Goal: Task Accomplishment & Management: Manage account settings

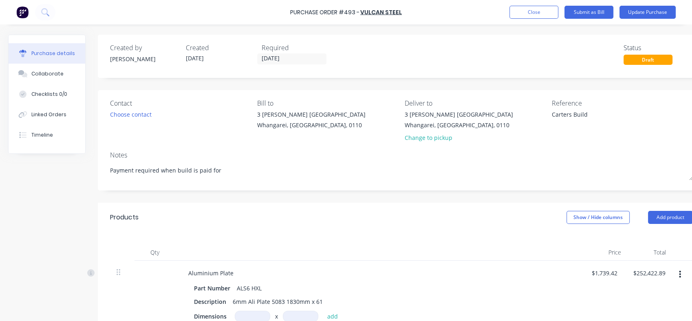
scroll to position [121, 0]
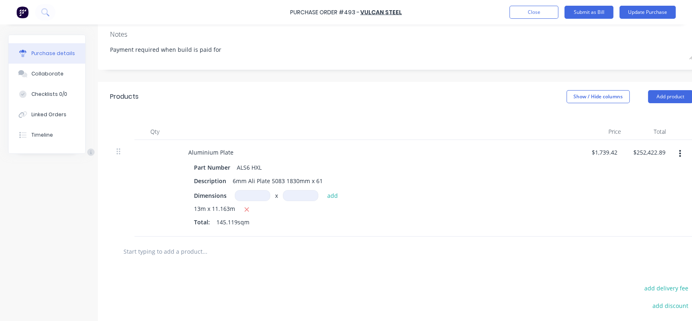
type textarea "x"
click at [249, 210] on button "button" at bounding box center [247, 209] width 10 height 10
type input "$0.00"
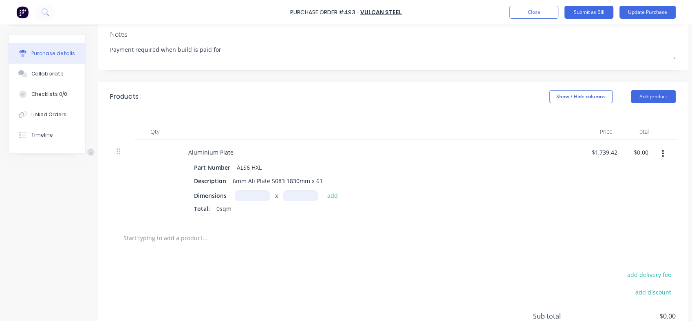
type textarea "x"
click at [254, 196] on input at bounding box center [252, 195] width 35 height 11
type input "m"
type input "1739.42"
click at [597, 150] on input "1739.42" at bounding box center [602, 152] width 25 height 12
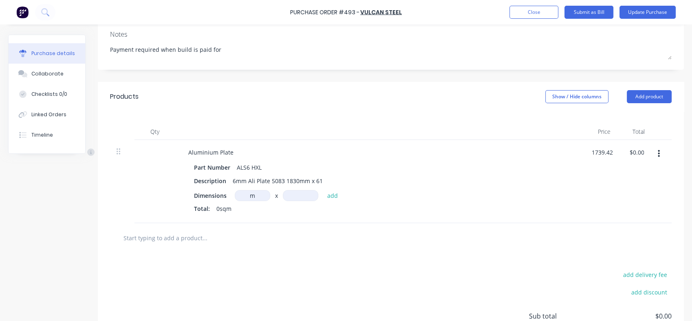
type textarea "x"
drag, startPoint x: 590, startPoint y: 150, endPoint x: 618, endPoint y: 150, distance: 28.1
click at [618, 150] on div "1739.42 1739.42" at bounding box center [602, 181] width 38 height 83
type input "$155.82"
click at [574, 206] on div "Part Number ALS6 HXL Description 6mm Ali Plate 5083 1830mm x 61 Dimensions m m …" at bounding box center [379, 188] width 395 height 55
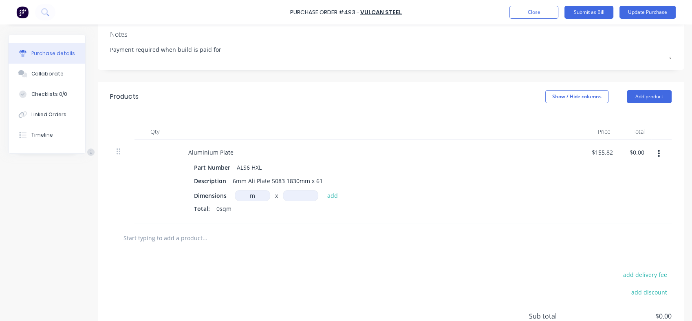
type textarea "x"
drag, startPoint x: 256, startPoint y: 194, endPoint x: 243, endPoint y: 197, distance: 13.2
click at [243, 197] on input "m" at bounding box center [252, 195] width 35 height 11
type input "20130m"
type textarea "x"
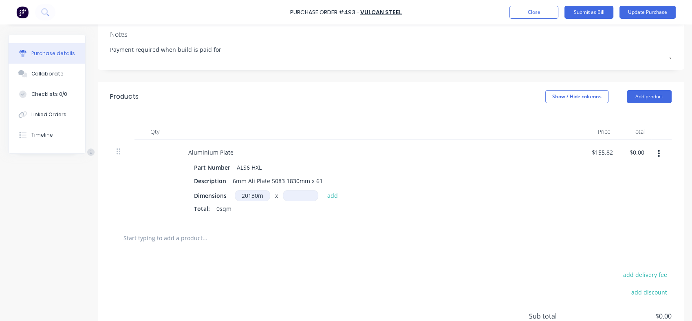
click at [297, 196] on input at bounding box center [300, 195] width 35 height 11
type input "6710m"
type textarea "x"
click at [331, 196] on button "add" at bounding box center [332, 195] width 19 height 10
type input "$21,046,965,786.00"
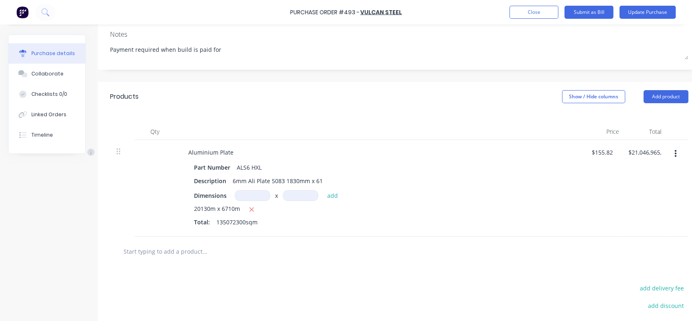
type textarea "x"
click at [255, 192] on input at bounding box center [252, 195] width 35 height 11
click at [253, 210] on icon "button" at bounding box center [252, 209] width 4 height 4
type input "m"
type input "$0.00"
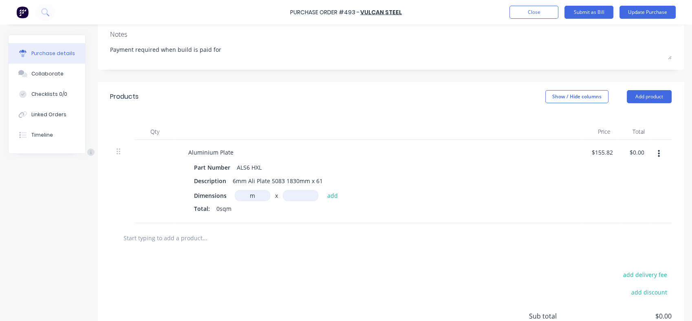
type textarea "x"
click at [254, 196] on input "m" at bounding box center [252, 195] width 35 height 11
type input "1830m"
type textarea "x"
click at [293, 196] on input at bounding box center [300, 195] width 35 height 11
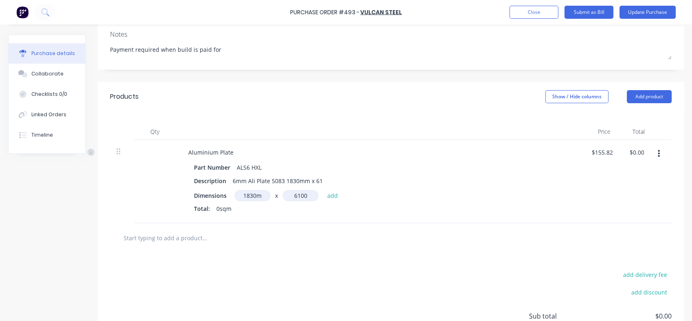
type input "6100m"
type textarea "x"
click at [331, 192] on button "add" at bounding box center [332, 195] width 19 height 10
type input "$1,739,418,660.00"
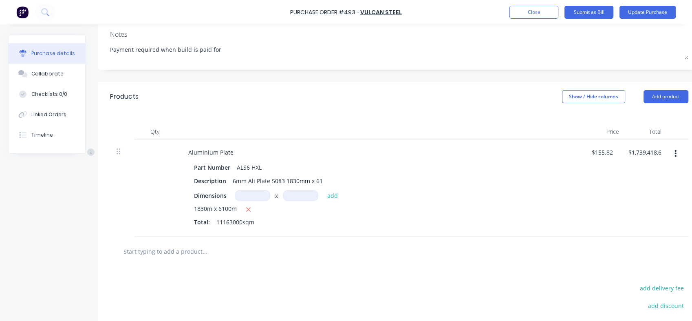
type textarea "x"
click at [258, 195] on input at bounding box center [252, 195] width 35 height 11
type input "1830m"
type textarea "x"
click at [297, 196] on input at bounding box center [300, 195] width 35 height 11
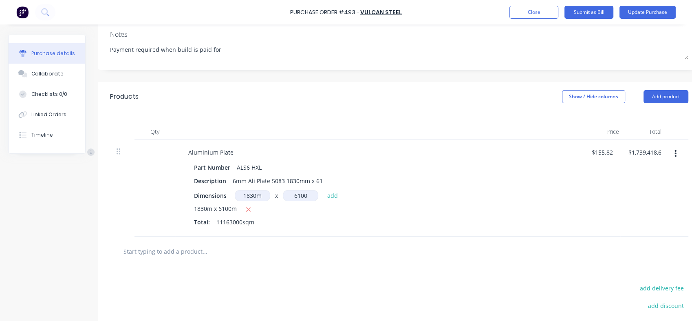
type input "6100m"
type textarea "x"
click at [330, 196] on button "add" at bounding box center [332, 195] width 19 height 10
type input "$3,478,837,320.00"
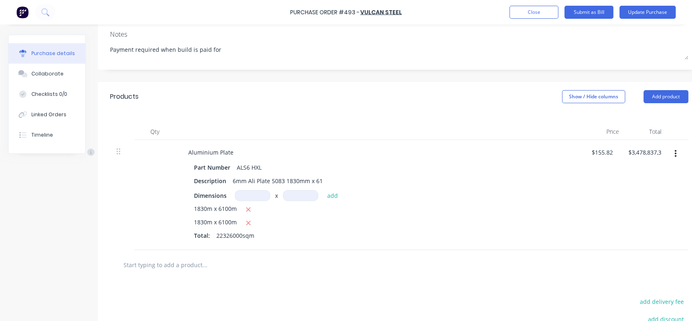
type textarea "x"
click at [251, 194] on input at bounding box center [252, 195] width 35 height 11
type input "1830m"
type textarea "x"
click at [294, 192] on input at bounding box center [300, 195] width 35 height 11
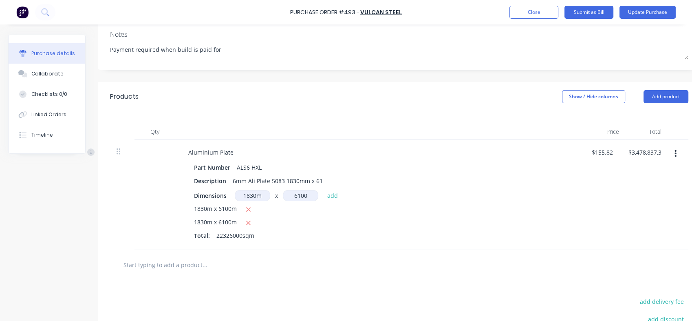
type input "6100m"
type textarea "x"
click at [333, 195] on button "add" at bounding box center [332, 195] width 19 height 10
type input "$5,218,255,980.00"
type textarea "x"
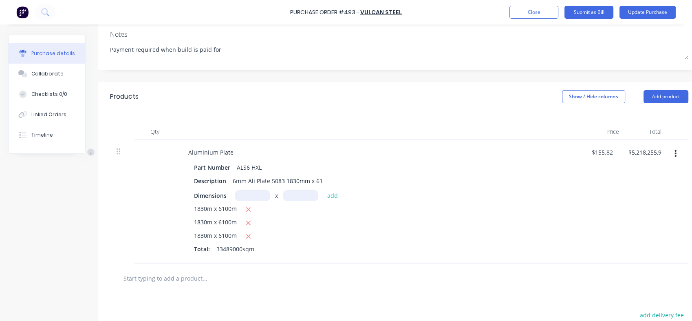
click at [241, 197] on input at bounding box center [252, 195] width 35 height 11
type input "1830m"
type textarea "x"
click at [297, 195] on input at bounding box center [300, 195] width 35 height 11
type input "6100m"
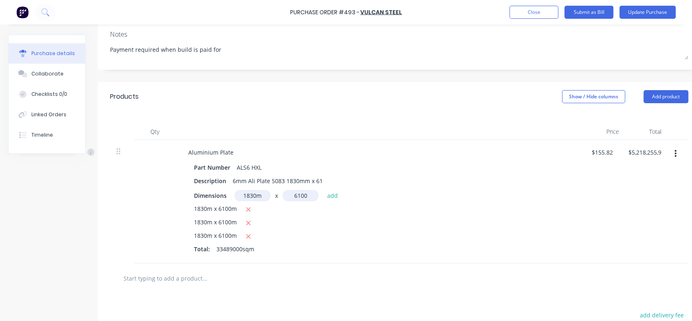
type textarea "x"
click at [333, 194] on button "add" at bounding box center [332, 195] width 19 height 10
type input "$6,957,674,640.00"
type textarea "x"
click at [243, 198] on input at bounding box center [252, 195] width 35 height 11
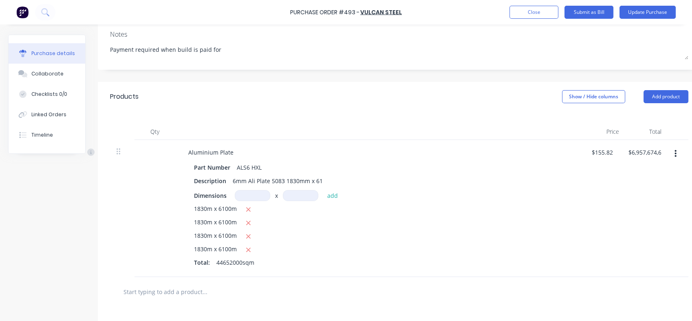
type input "m"
drag, startPoint x: 208, startPoint y: 209, endPoint x: 196, endPoint y: 208, distance: 11.9
click at [196, 208] on span "1830m x 6100m" at bounding box center [215, 209] width 43 height 10
copy span "1830"
type textarea "x"
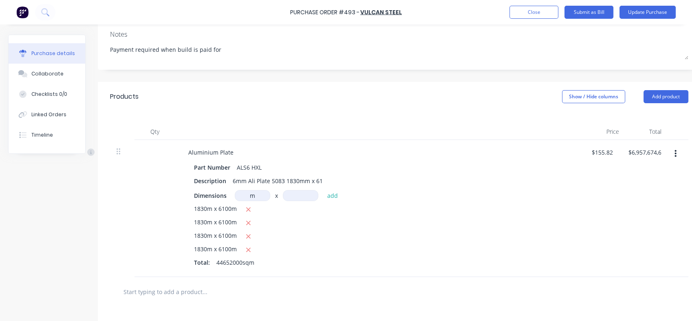
drag, startPoint x: 255, startPoint y: 194, endPoint x: 239, endPoint y: 199, distance: 17.5
click at [239, 199] on input "m" at bounding box center [252, 195] width 35 height 11
paste input "1830"
type input "1830m"
type textarea "x"
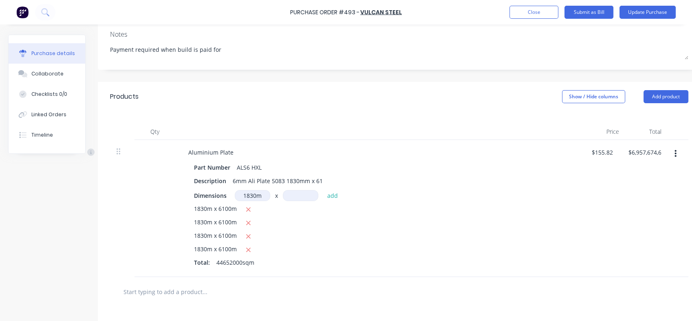
click at [303, 196] on input at bounding box center [300, 195] width 35 height 11
type input "6100m"
type textarea "x"
click at [330, 195] on button "add" at bounding box center [332, 195] width 19 height 10
type input "$8,697,093,300.00"
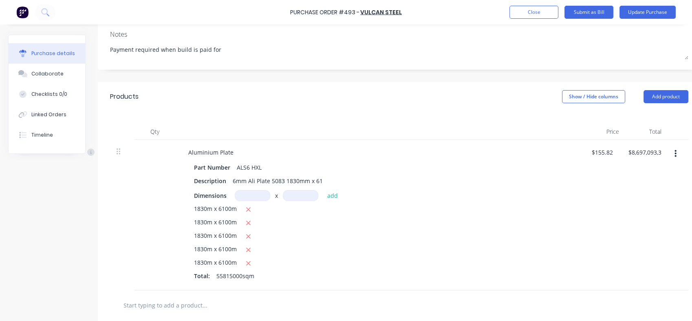
type textarea "x"
click at [245, 194] on input at bounding box center [252, 195] width 35 height 11
paste input "1830"
type input "1830m"
type textarea "x"
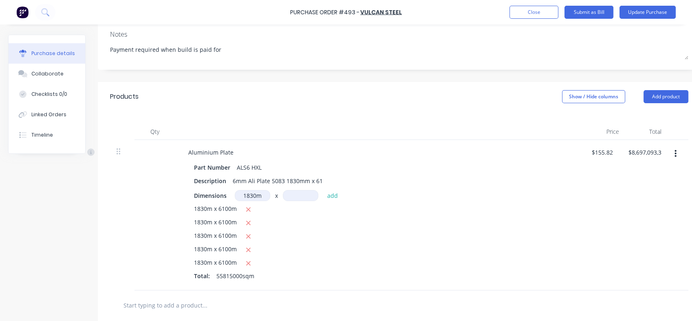
click at [296, 197] on input at bounding box center [300, 195] width 35 height 11
type input "6100m"
type textarea "x"
click at [333, 192] on button "add" at bounding box center [332, 195] width 19 height 10
type input "$10,436,511,960.00"
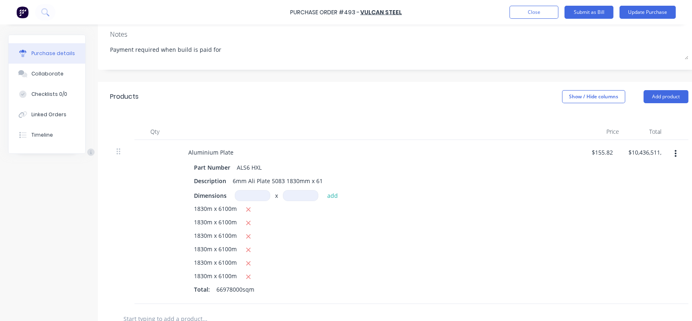
type textarea "x"
click at [250, 199] on input at bounding box center [252, 195] width 35 height 11
paste input "1830"
type input "1830m"
type textarea "x"
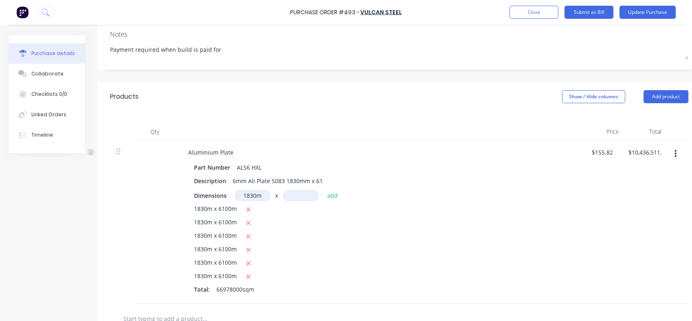
click at [304, 194] on input at bounding box center [300, 195] width 35 height 11
type input "6100m"
type textarea "x"
click at [331, 196] on button "add" at bounding box center [332, 195] width 19 height 10
type input "$12,175,930,620.00"
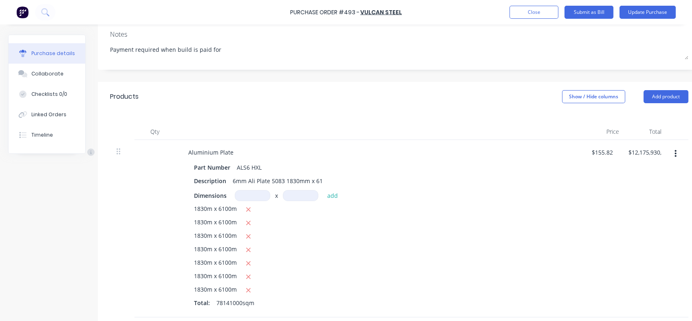
type textarea "x"
click at [254, 197] on input at bounding box center [252, 195] width 35 height 11
paste input "1830"
type input "1830m"
type textarea "x"
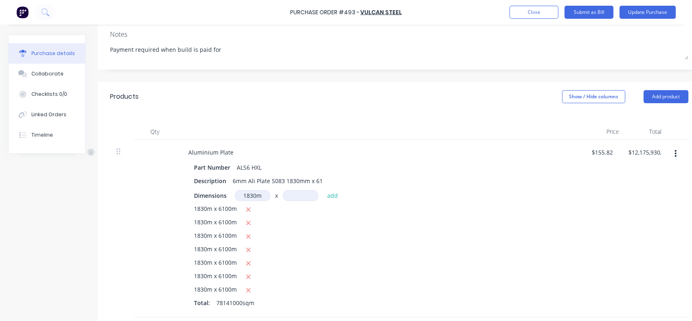
click at [294, 199] on input at bounding box center [300, 195] width 35 height 11
type input "6100m"
type textarea "x"
click at [333, 198] on button "add" at bounding box center [332, 195] width 19 height 10
type input "$13,915,349,280.00"
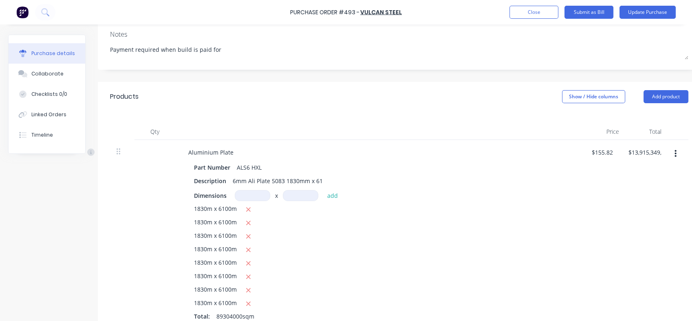
type textarea "x"
click at [260, 194] on input at bounding box center [252, 195] width 35 height 11
paste input "1830"
type input "1830m"
type textarea "x"
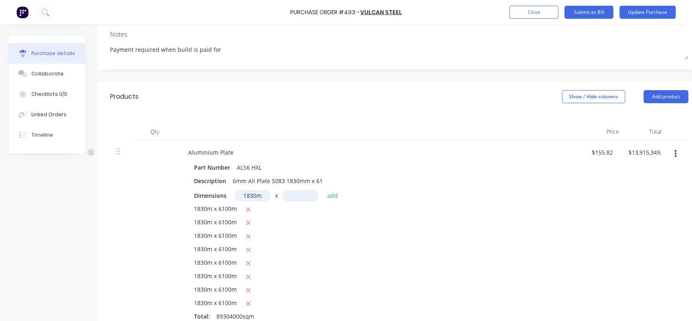
click at [303, 192] on input at bounding box center [300, 195] width 35 height 11
type input "6100m"
type textarea "x"
click at [335, 197] on button "add" at bounding box center [332, 195] width 19 height 10
type input "$15,654,767,940.00"
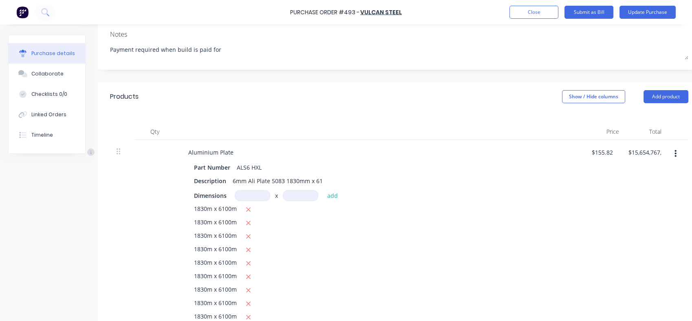
type textarea "x"
click at [235, 196] on input at bounding box center [252, 195] width 35 height 11
type input "1830m"
type textarea "x"
click at [300, 194] on input at bounding box center [300, 195] width 35 height 11
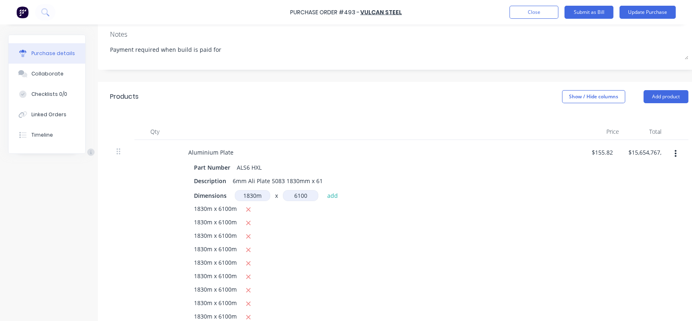
type input "6100m"
type textarea "x"
click at [333, 196] on button "add" at bounding box center [332, 195] width 19 height 10
type input "$17,394,186,600.00"
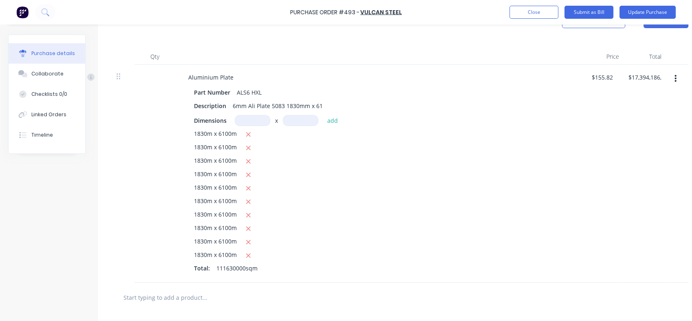
scroll to position [196, 0]
type textarea "x"
click at [260, 123] on input at bounding box center [252, 120] width 35 height 11
paste input "1830"
type input "1830m"
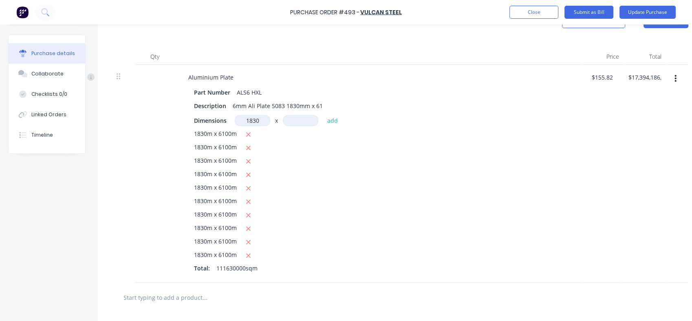
type textarea "x"
click at [303, 121] on input at bounding box center [300, 120] width 35 height 11
type input "62100"
type textarea "x"
click at [297, 120] on input "62100" at bounding box center [300, 120] width 35 height 11
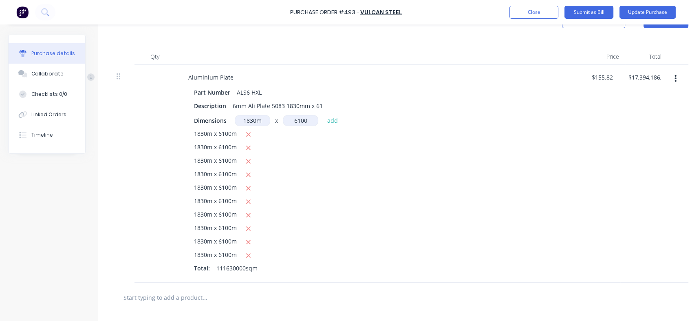
type input "6100m"
click at [334, 126] on div "1830m 1830m x 6100m 6100m add" at bounding box center [289, 120] width 108 height 11
type textarea "x"
click at [333, 121] on button "add" at bounding box center [332, 120] width 19 height 10
type input "$19,133,605,260.00"
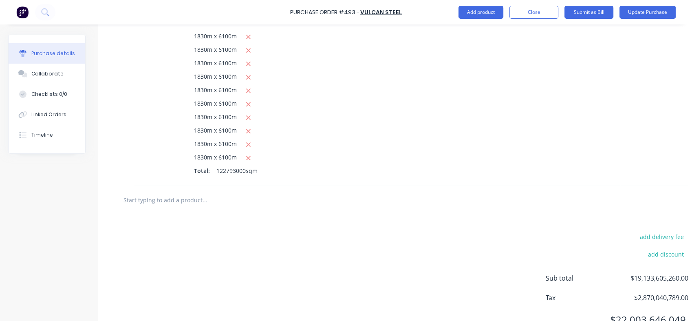
scroll to position [320, 0]
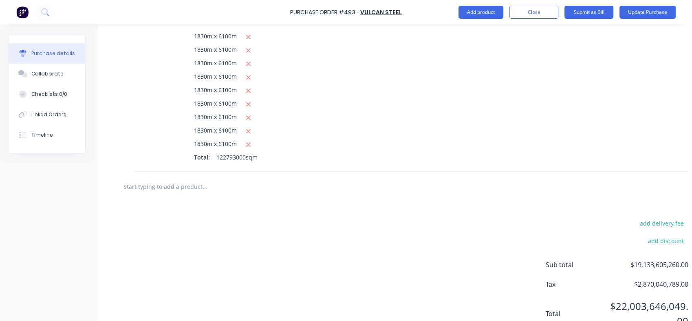
click at [170, 184] on input "text" at bounding box center [204, 186] width 163 height 16
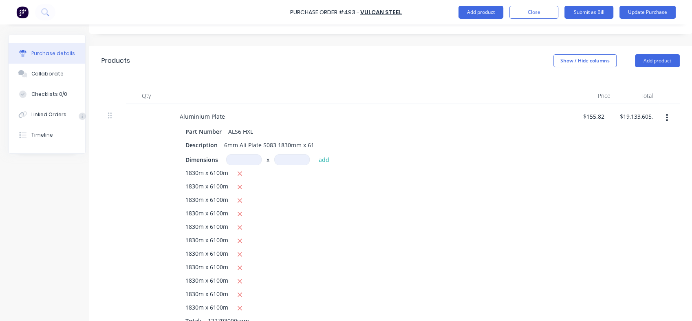
scroll to position [151, 15]
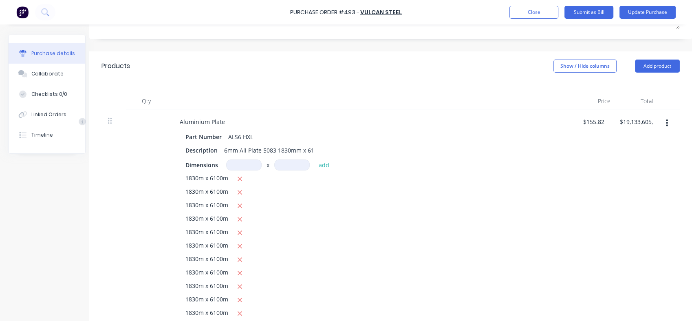
click at [666, 123] on icon "button" at bounding box center [667, 122] width 2 height 7
click at [612, 143] on button "Edit" at bounding box center [641, 145] width 69 height 16
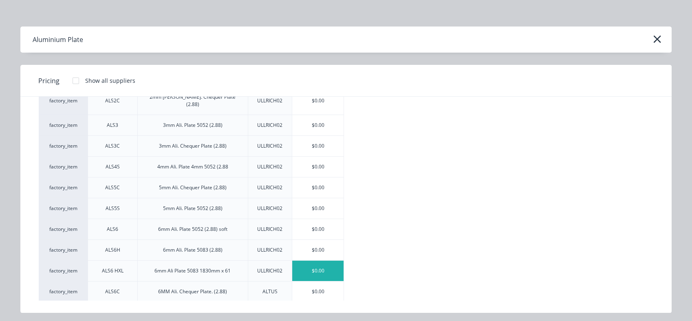
scroll to position [159, 0]
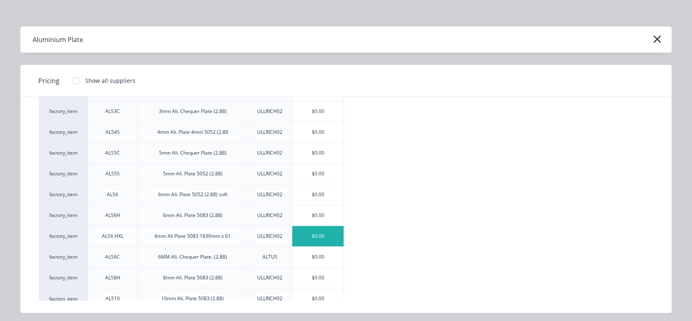
type textarea "x"
click at [316, 226] on div "$0.00" at bounding box center [317, 236] width 51 height 20
type input "$0.00"
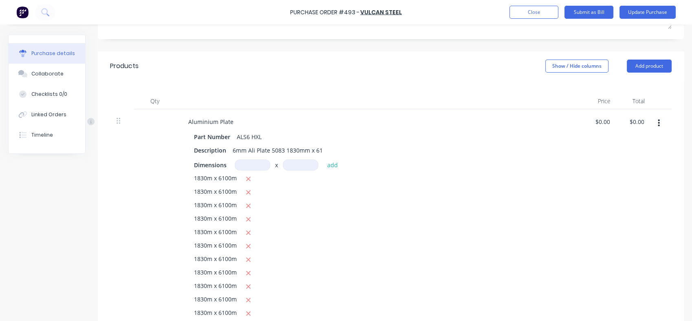
type textarea "x"
type input "0.00"
click at [592, 122] on div "0.00 0.00" at bounding box center [600, 224] width 34 height 231
drag, startPoint x: 595, startPoint y: 121, endPoint x: 608, endPoint y: 120, distance: 13.5
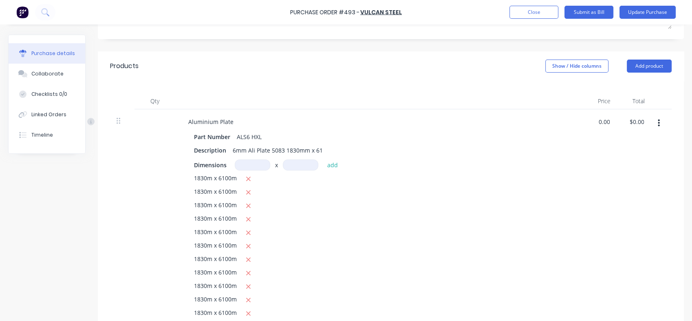
click at [608, 120] on div "0.00 0.00" at bounding box center [605, 122] width 19 height 12
type textarea "x"
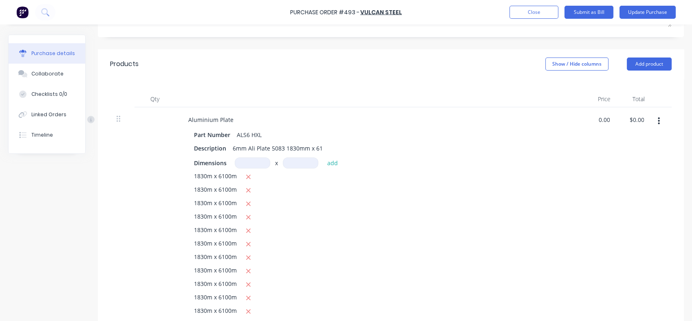
scroll to position [155, 0]
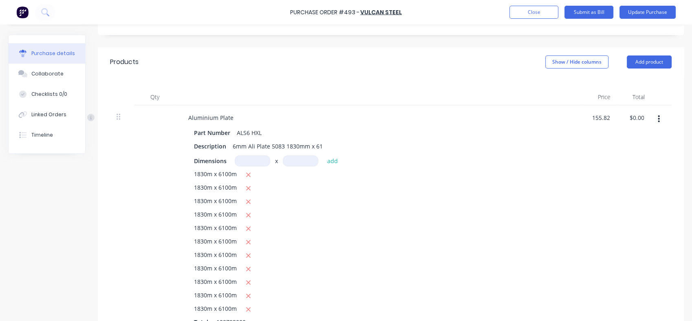
type input "$155.82"
type input "$19,133,605,260.00"
click at [616, 181] on div "$155.82 $155.82" at bounding box center [602, 220] width 38 height 231
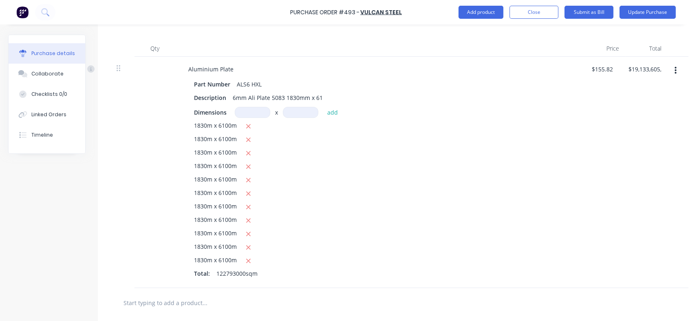
scroll to position [207, 0]
type textarea "x"
click at [249, 258] on icon "button" at bounding box center [248, 257] width 4 height 4
type input "$17,394,186,600.00"
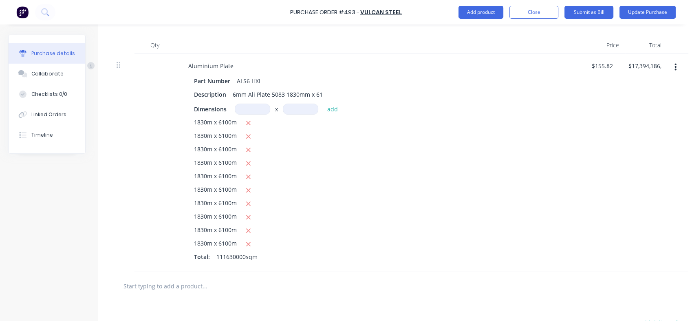
type textarea "x"
click at [247, 244] on icon "button" at bounding box center [248, 244] width 5 height 7
type input "$15,654,767,940.00"
type textarea "x"
click at [247, 230] on icon "button" at bounding box center [248, 230] width 5 height 7
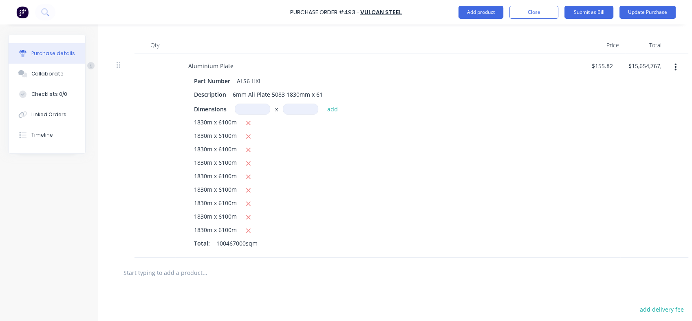
type input "$13,915,349,280.00"
type textarea "x"
click at [246, 216] on icon "button" at bounding box center [248, 217] width 5 height 7
type input "$12,175,930,620.00"
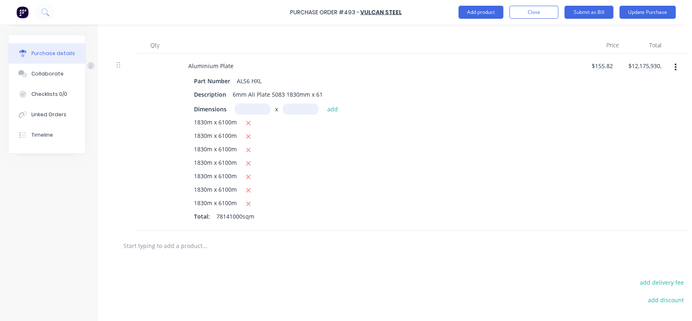
type textarea "x"
click at [246, 203] on icon "button" at bounding box center [248, 203] width 5 height 7
type input "$10,436,511,960.00"
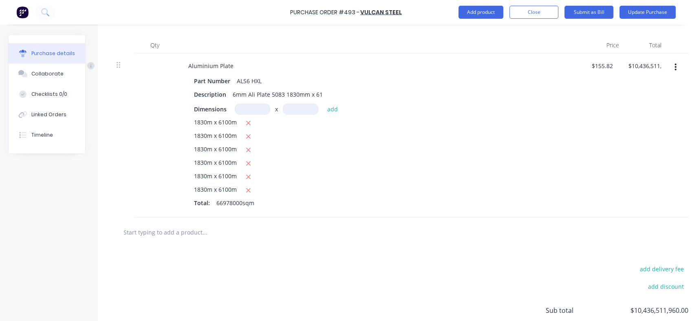
type textarea "x"
click at [247, 192] on icon "button" at bounding box center [248, 190] width 4 height 4
type input "$8,697,093,300.00"
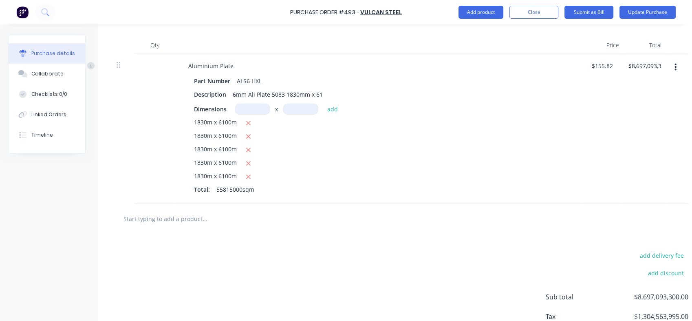
type textarea "x"
click at [247, 175] on icon "button" at bounding box center [248, 176] width 5 height 7
type input "$6,957,674,640.00"
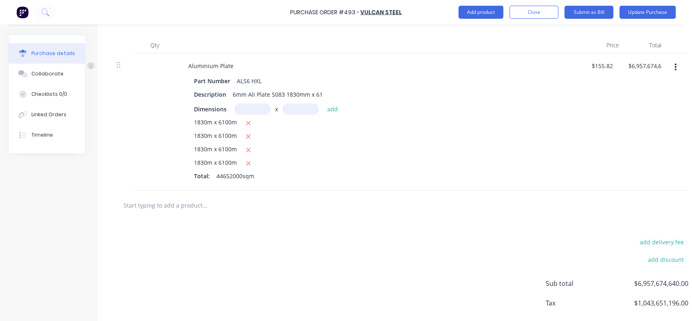
type textarea "x"
click at [247, 164] on icon "button" at bounding box center [248, 163] width 4 height 4
type input "$5,218,255,980.00"
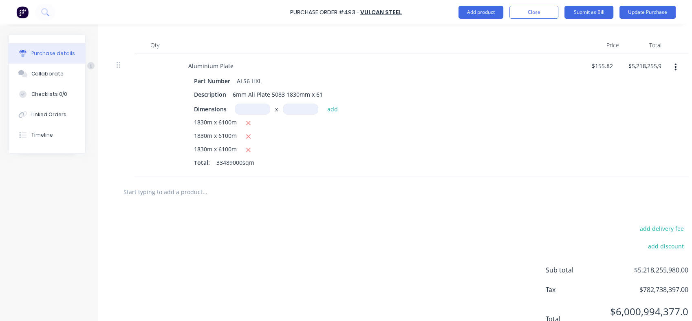
type textarea "x"
click at [248, 149] on icon "button" at bounding box center [248, 150] width 4 height 4
type input "$3,478,837,320.00"
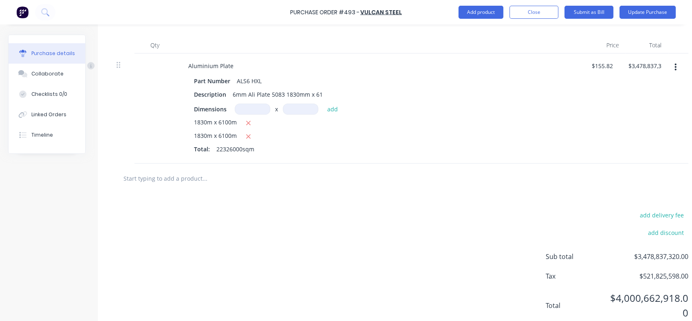
type textarea "x"
click at [248, 140] on button "button" at bounding box center [248, 136] width 10 height 10
type input "$1,739,418,660.00"
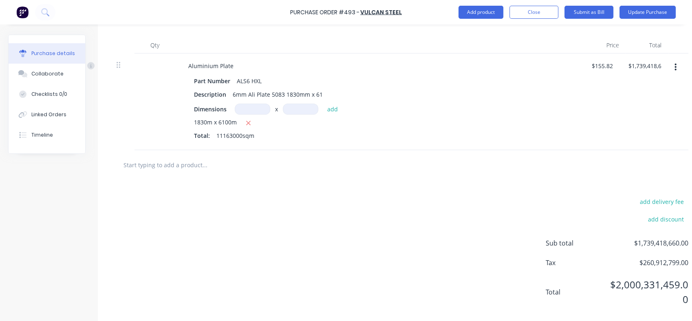
type textarea "x"
click at [250, 124] on icon "button" at bounding box center [248, 123] width 4 height 4
type input "$0.00"
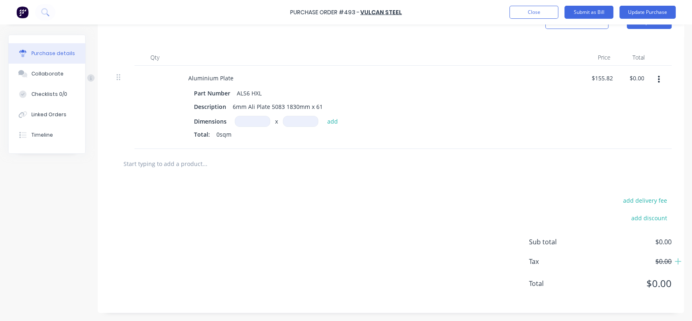
click at [250, 124] on input at bounding box center [252, 121] width 35 height 11
type textarea "x"
type input "20.13m"
type textarea "x"
click at [290, 122] on input at bounding box center [300, 121] width 35 height 11
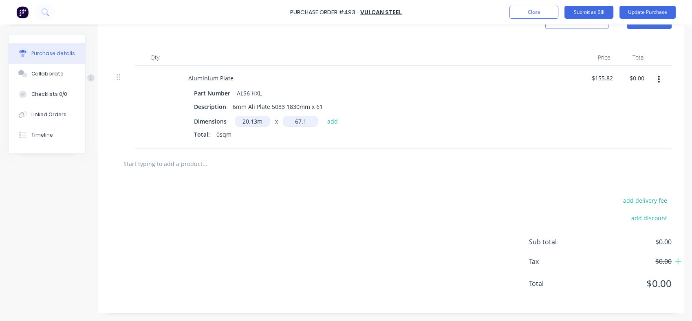
type input "67.1m"
type textarea "x"
click at [332, 122] on button "add" at bounding box center [332, 121] width 19 height 10
type input "$210,469.66"
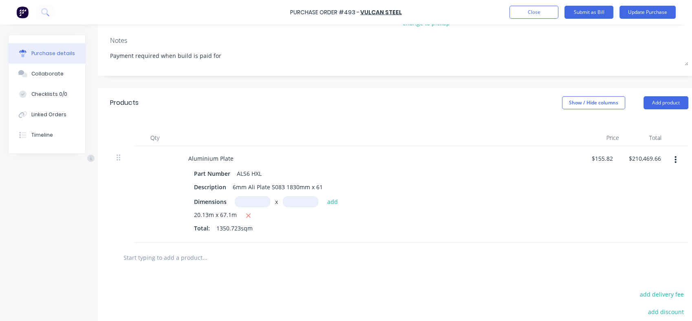
scroll to position [108, 0]
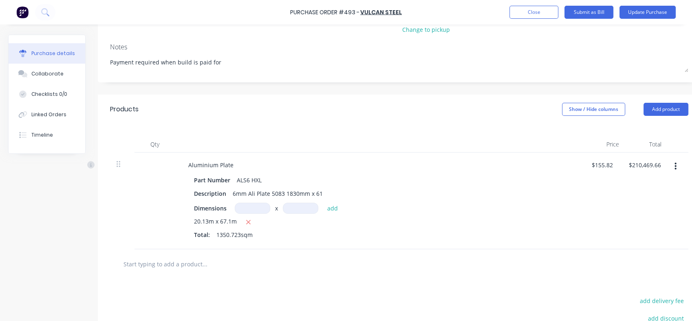
type textarea "x"
click at [247, 223] on icon "button" at bounding box center [248, 222] width 4 height 4
type input "$0.00"
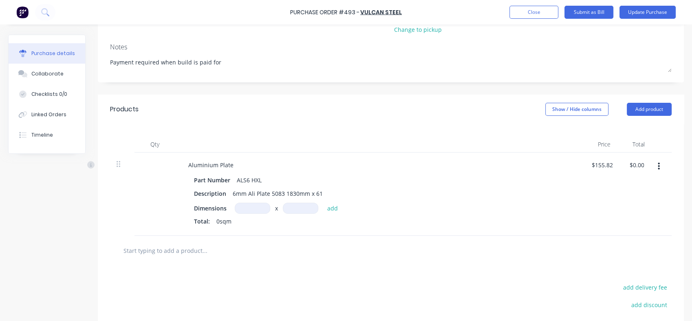
type textarea "x"
click at [250, 209] on input at bounding box center [252, 208] width 35 height 11
type input "1.83m"
type textarea "x"
click at [291, 208] on input at bounding box center [300, 208] width 35 height 11
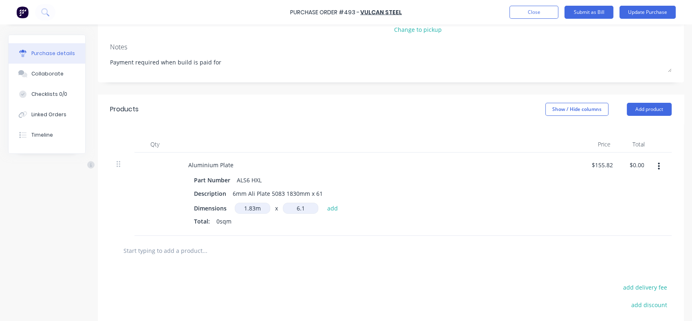
type input "6.1m"
type textarea "x"
click at [332, 210] on button "add" at bounding box center [332, 208] width 19 height 10
type input "$1,739.42"
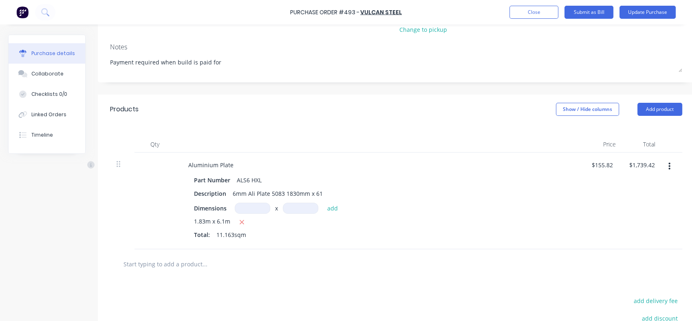
type textarea "x"
click at [261, 208] on input at bounding box center [252, 208] width 35 height 11
type input "1"
type input "m"
click at [205, 222] on span "1.83m x 6.1m" at bounding box center [212, 222] width 36 height 10
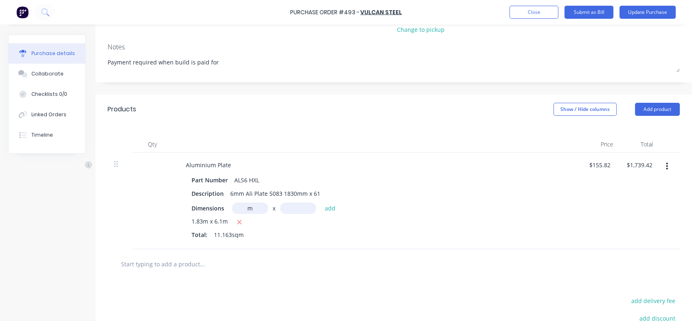
scroll to position [108, 3]
drag, startPoint x: 200, startPoint y: 220, endPoint x: 186, endPoint y: 220, distance: 13.9
click at [186, 220] on div "Part Number ALS6 HXL Description 6mm Ali Plate 5083 1830mm x 61 Dimensions m m …" at bounding box center [376, 208] width 395 height 68
drag, startPoint x: 186, startPoint y: 220, endPoint x: 191, endPoint y: 220, distance: 4.9
click at [192, 220] on span "1.83m x 6.1m" at bounding box center [210, 222] width 36 height 10
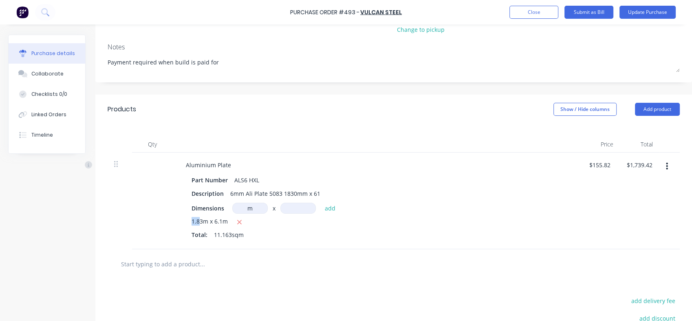
click at [192, 220] on span "1.83m x 6.1m" at bounding box center [210, 222] width 36 height 10
type textarea "x"
click at [263, 207] on input "m" at bounding box center [249, 208] width 35 height 11
type input "1.83"
type textarea "x"
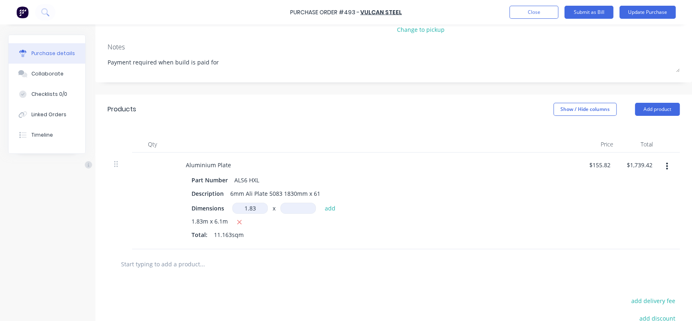
drag, startPoint x: 259, startPoint y: 207, endPoint x: 244, endPoint y: 209, distance: 15.6
click at [244, 209] on input "1.83" at bounding box center [249, 208] width 35 height 11
type input "1.83m"
type textarea "x"
click at [283, 211] on input at bounding box center [297, 208] width 35 height 11
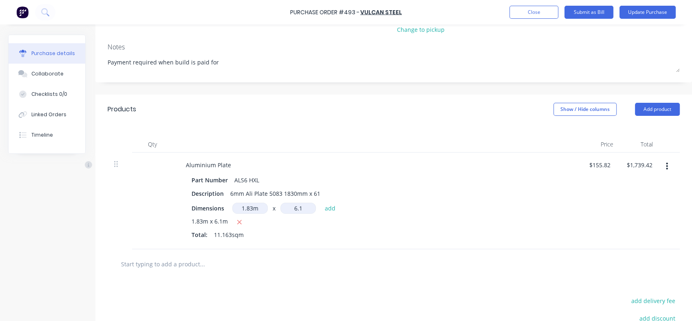
type input "6.1m"
type textarea "x"
click at [329, 208] on button "add" at bounding box center [330, 208] width 19 height 10
type input "$3,478.84"
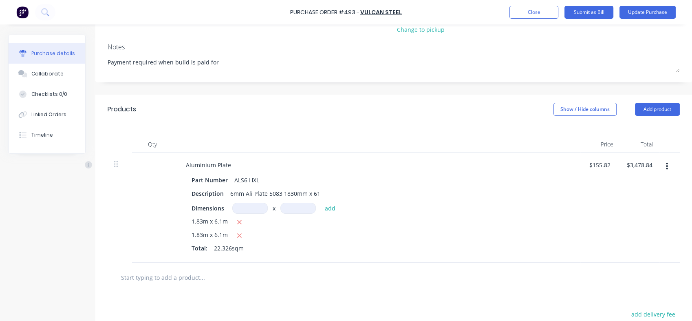
type textarea "x"
click at [256, 208] on input at bounding box center [249, 208] width 35 height 11
paste input "1.83"
type input "1.83m"
type textarea "x"
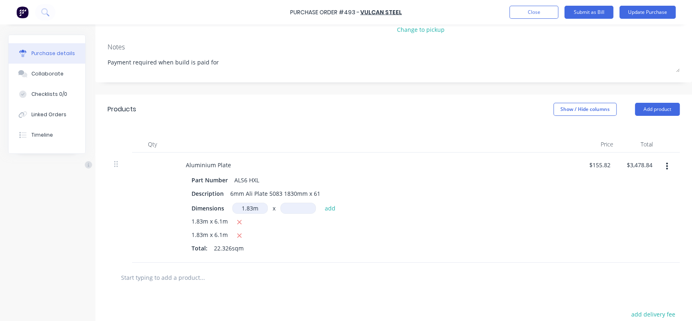
click at [301, 208] on input at bounding box center [297, 208] width 35 height 11
type input "6.1m"
type textarea "x"
click at [328, 208] on button "add" at bounding box center [330, 208] width 19 height 10
type input "$5,218.26"
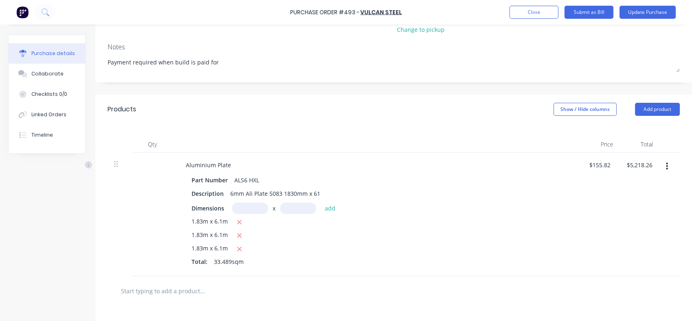
type textarea "x"
click at [245, 208] on input at bounding box center [249, 208] width 35 height 11
type input "1.83m"
type textarea "x"
click at [288, 209] on input at bounding box center [297, 208] width 35 height 11
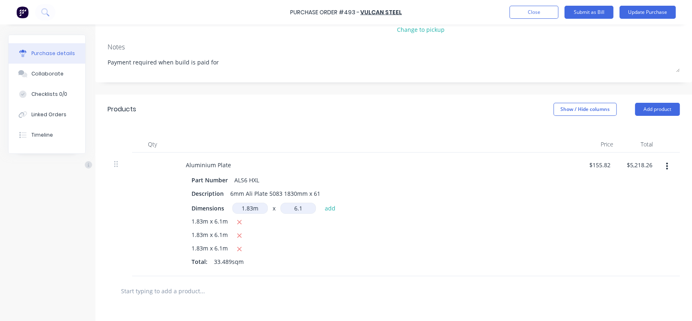
type input "6.1m"
type textarea "x"
click at [329, 207] on button "add" at bounding box center [330, 208] width 19 height 10
type input "$6,957.67"
type textarea "x"
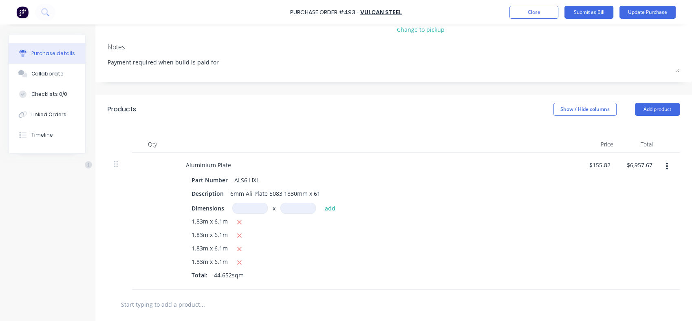
click at [251, 210] on input at bounding box center [249, 208] width 35 height 11
paste input "1.83"
type input "1.83m"
type textarea "x"
click at [300, 210] on input at bounding box center [297, 208] width 35 height 11
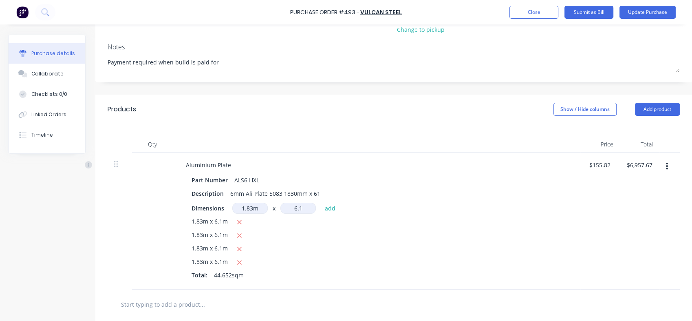
type input "6.1m"
type textarea "x"
click at [327, 209] on button "add" at bounding box center [330, 208] width 19 height 10
type input "$8,697.09"
type textarea "x"
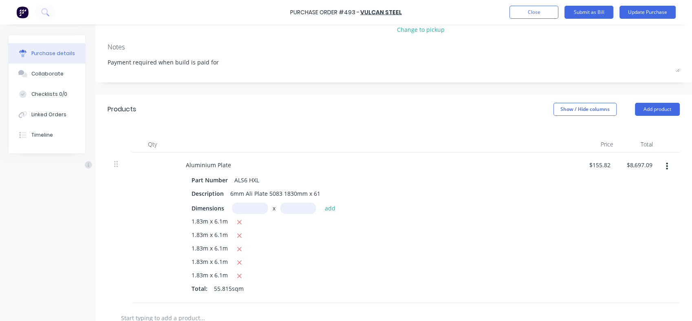
click at [250, 208] on input at bounding box center [249, 208] width 35 height 11
paste input "1.83"
type input "1.83m"
type textarea "x"
click at [302, 206] on input at bounding box center [297, 208] width 35 height 11
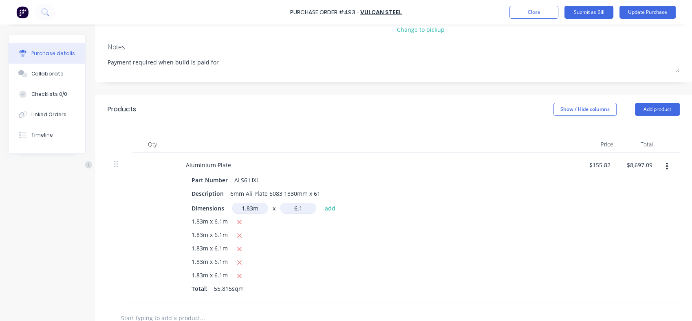
type input "6.1m"
type textarea "x"
click at [327, 206] on button "add" at bounding box center [330, 208] width 19 height 10
click at [253, 209] on input at bounding box center [249, 208] width 35 height 11
paste input "1.83"
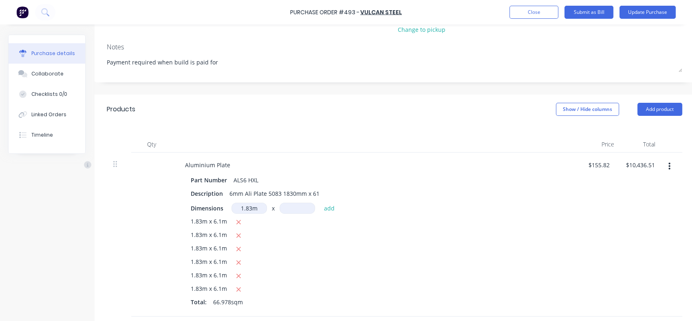
click at [302, 205] on input at bounding box center [297, 208] width 35 height 11
click at [324, 205] on button "add" at bounding box center [329, 208] width 19 height 10
click at [247, 206] on input at bounding box center [249, 208] width 35 height 11
paste input "1.83"
click at [306, 205] on input at bounding box center [297, 208] width 35 height 11
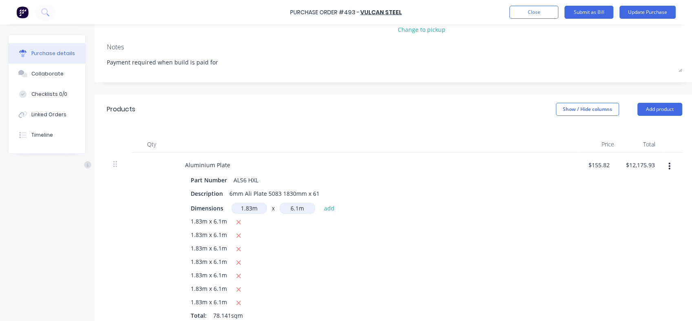
click at [334, 208] on button "add" at bounding box center [329, 208] width 19 height 10
click at [233, 209] on input at bounding box center [249, 208] width 35 height 11
paste input "1.83"
click at [290, 211] on input at bounding box center [297, 208] width 35 height 11
click at [331, 210] on button "add" at bounding box center [329, 208] width 19 height 10
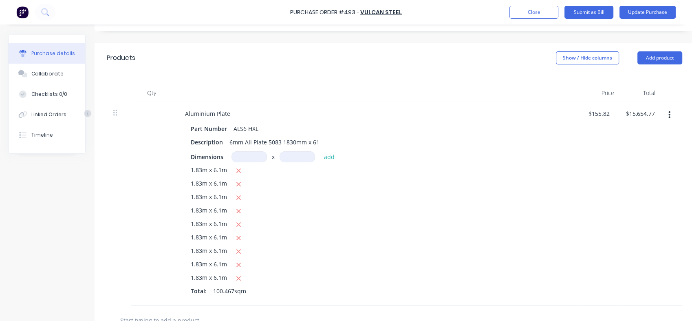
scroll to position [160, 3]
click at [249, 161] on input at bounding box center [249, 156] width 35 height 11
paste input "1.83"
click at [289, 159] on input at bounding box center [297, 156] width 35 height 11
click at [334, 157] on button "add" at bounding box center [329, 156] width 19 height 10
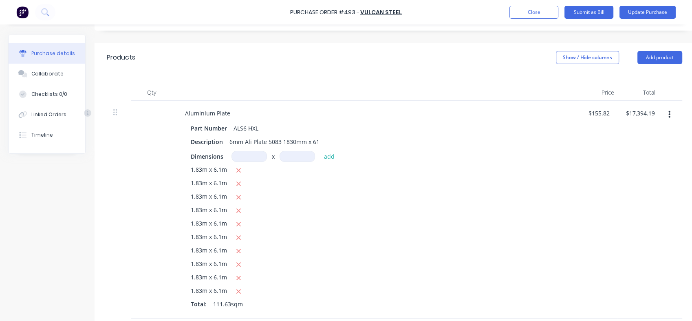
click at [258, 158] on input at bounding box center [249, 156] width 35 height 11
paste input "1.83"
click at [294, 157] on input at bounding box center [297, 156] width 35 height 11
click at [327, 157] on button "add" at bounding box center [329, 156] width 19 height 10
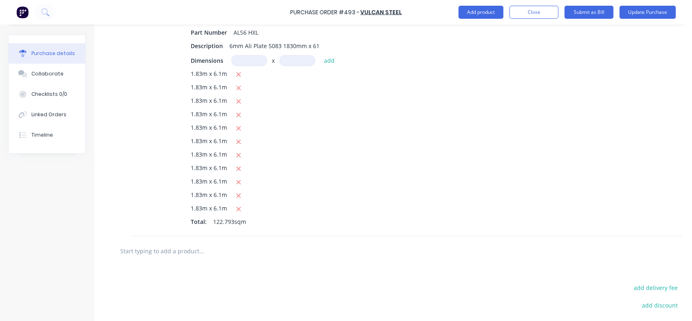
scroll to position [267, 3]
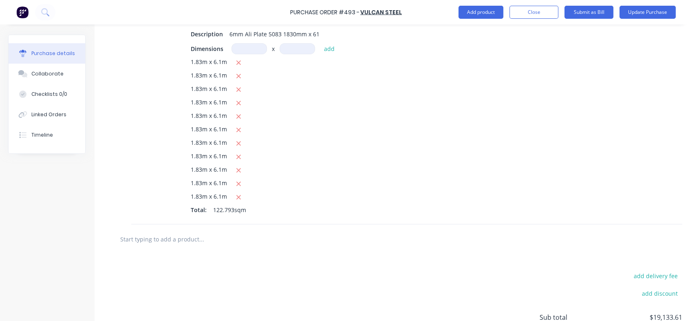
click at [179, 236] on input "text" at bounding box center [201, 239] width 163 height 16
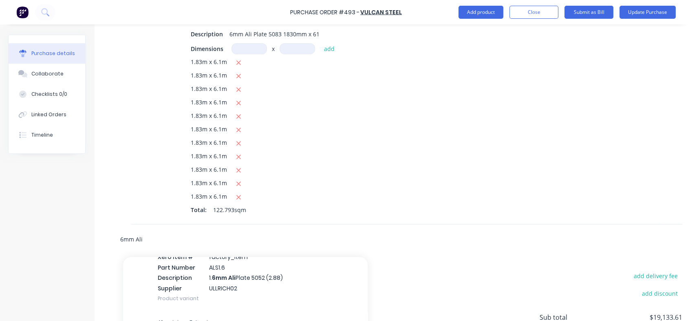
scroll to position [49, 0]
click at [234, 276] on div "Aluminium Plate Xero Item # factory_item Part Number ALS1.6 Description 1. 6mm …" at bounding box center [245, 272] width 245 height 76
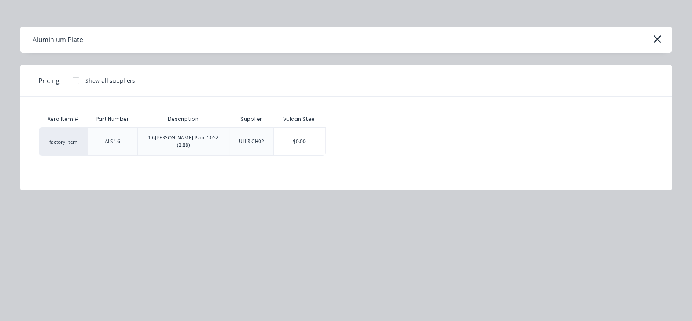
click at [295, 139] on div "$0.00" at bounding box center [299, 142] width 51 height 28
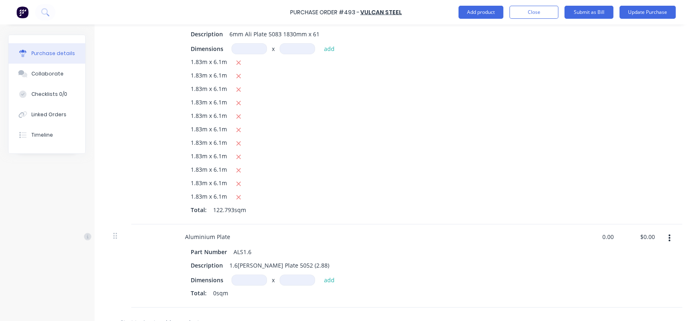
click at [601, 235] on input "0.00" at bounding box center [607, 237] width 15 height 12
drag, startPoint x: 600, startPoint y: 236, endPoint x: 616, endPoint y: 238, distance: 16.0
click at [616, 238] on div "0.00 0.00" at bounding box center [609, 237] width 19 height 12
click at [250, 283] on input at bounding box center [249, 279] width 35 height 11
click at [287, 281] on input at bounding box center [297, 279] width 35 height 11
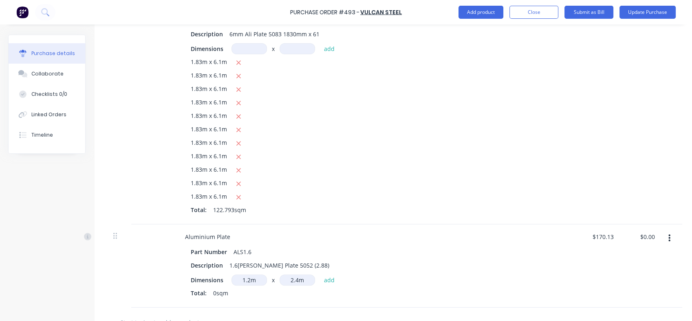
click at [325, 278] on button "add" at bounding box center [329, 280] width 19 height 10
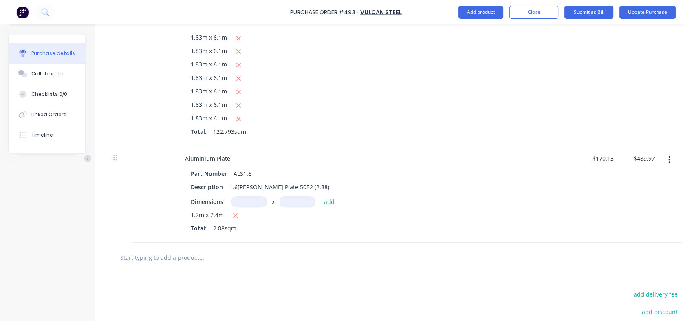
scroll to position [362, 3]
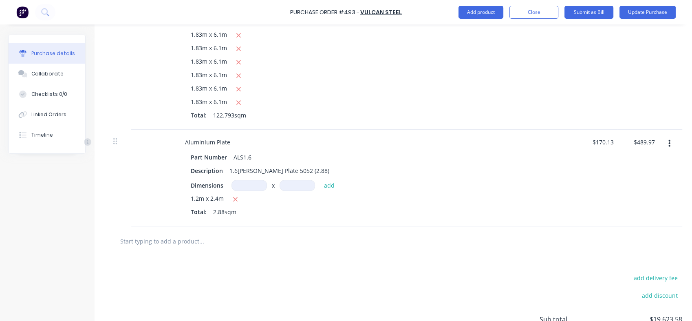
click at [241, 183] on input at bounding box center [249, 185] width 35 height 11
click at [290, 185] on input at bounding box center [297, 185] width 35 height 11
click at [328, 186] on button "add" at bounding box center [329, 185] width 19 height 10
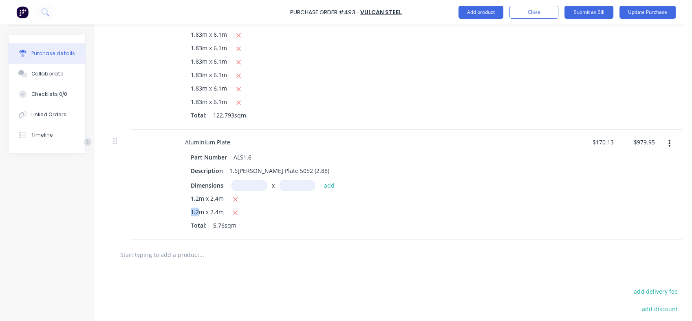
drag, startPoint x: 201, startPoint y: 212, endPoint x: 190, endPoint y: 212, distance: 10.2
click at [191, 212] on span "1.2m x 2.4m" at bounding box center [207, 213] width 33 height 10
copy span "1.2"
click at [254, 186] on input at bounding box center [249, 185] width 35 height 11
paste input "1.2"
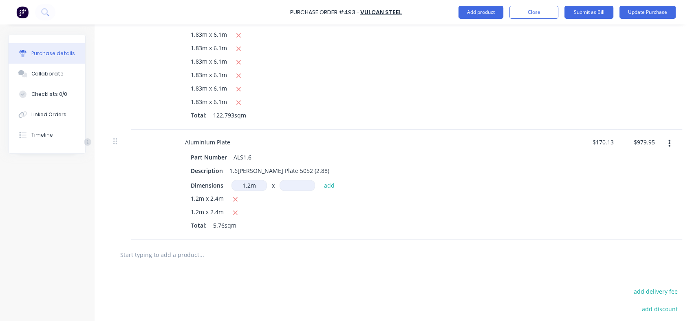
click at [309, 185] on input at bounding box center [297, 185] width 35 height 11
click at [327, 186] on button "add" at bounding box center [329, 185] width 19 height 10
click at [250, 183] on input at bounding box center [249, 185] width 35 height 11
paste input "1.2"
click at [300, 183] on input at bounding box center [297, 185] width 35 height 11
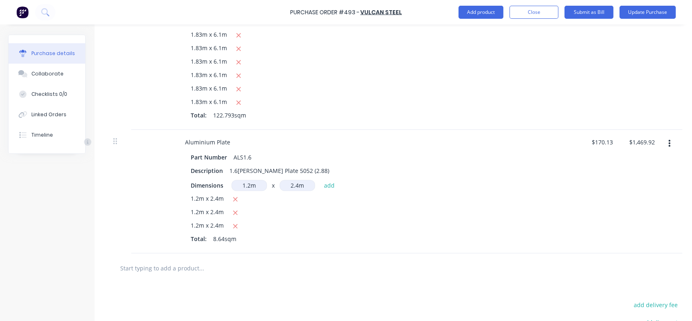
click at [333, 183] on button "add" at bounding box center [329, 185] width 19 height 10
click at [249, 183] on input at bounding box center [249, 185] width 35 height 11
paste input "1.2"
click at [308, 181] on input at bounding box center [297, 185] width 35 height 11
click at [326, 188] on button "add" at bounding box center [329, 185] width 19 height 10
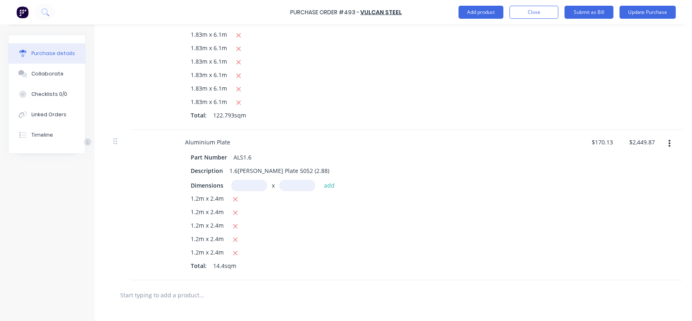
click at [250, 184] on input at bounding box center [249, 185] width 35 height 11
paste input "1.2"
click at [292, 180] on input at bounding box center [297, 185] width 35 height 11
click at [329, 186] on button "add" at bounding box center [329, 185] width 19 height 10
click at [245, 188] on input at bounding box center [249, 185] width 35 height 11
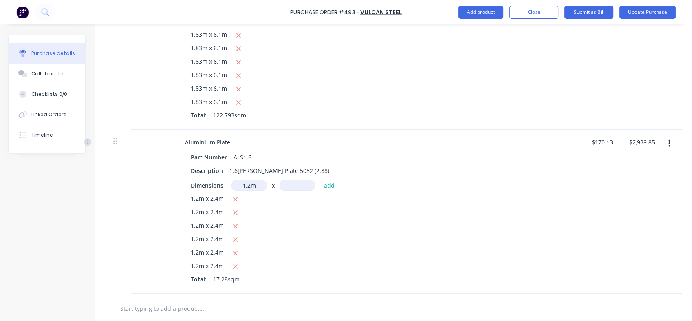
click at [290, 187] on input at bounding box center [297, 185] width 35 height 11
click at [331, 187] on button "add" at bounding box center [329, 185] width 19 height 10
click at [244, 190] on div "Dimensions x add 1.2m x 2.4m 1.2m x 2.4m 1.2m x 2.4m 1.2m x 2.4m 1.2m x 2.4m 1.…" at bounding box center [376, 240] width 370 height 120
click at [251, 190] on div "Dimensions x add 1.2m x 2.4m 1.2m x 2.4m 1.2m x 2.4m 1.2m x 2.4m 1.2m x 2.4m 1.…" at bounding box center [376, 240] width 370 height 120
click at [251, 186] on input at bounding box center [249, 185] width 35 height 11
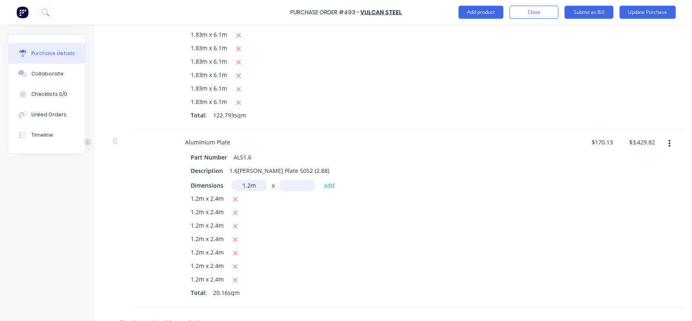
click at [294, 187] on input at bounding box center [297, 185] width 35 height 11
click at [329, 186] on button "add" at bounding box center [329, 185] width 19 height 10
click at [248, 181] on input at bounding box center [249, 185] width 35 height 11
paste input "1.2"
click at [311, 188] on input at bounding box center [297, 185] width 35 height 11
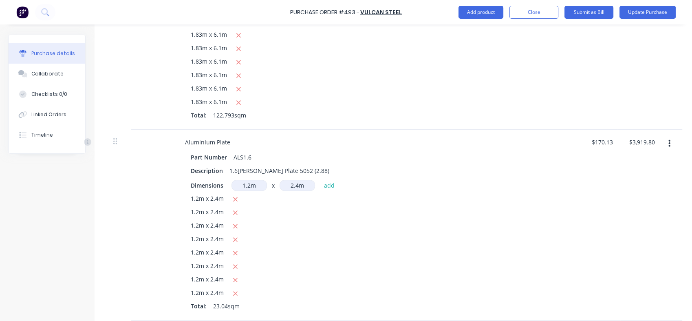
click at [328, 186] on button "add" at bounding box center [329, 185] width 19 height 10
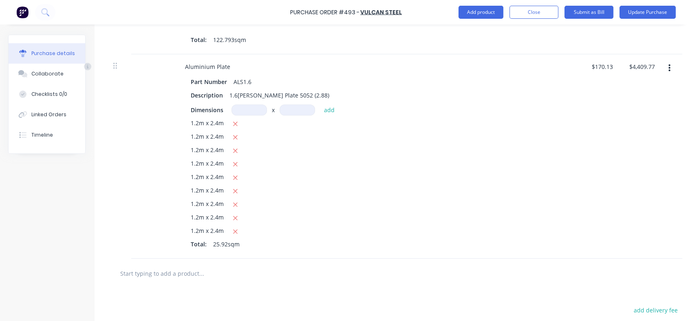
scroll to position [479, 3]
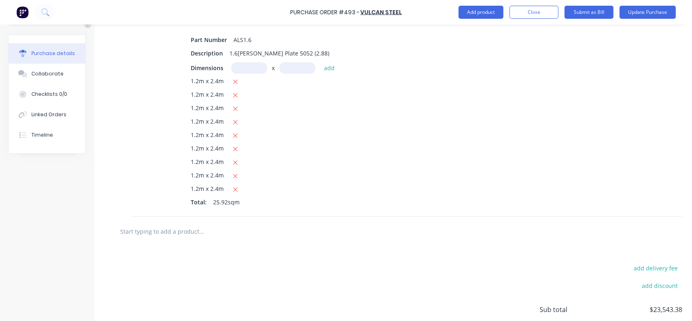
click at [240, 71] on input at bounding box center [249, 67] width 35 height 11
click at [300, 69] on input at bounding box center [297, 67] width 35 height 11
click at [330, 68] on button "add" at bounding box center [329, 68] width 19 height 10
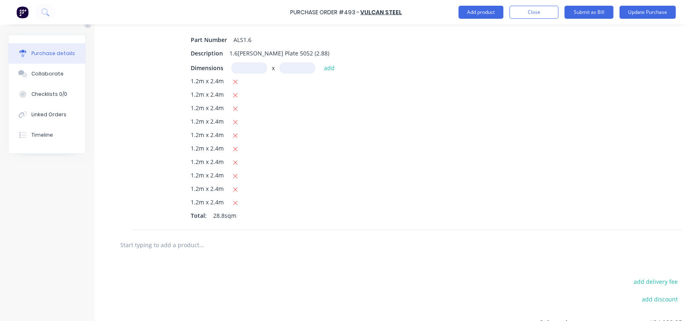
click at [256, 68] on input at bounding box center [249, 67] width 35 height 11
click at [298, 66] on input at bounding box center [297, 67] width 35 height 11
click at [330, 65] on button "add" at bounding box center [329, 68] width 19 height 10
click at [251, 69] on input at bounding box center [249, 67] width 35 height 11
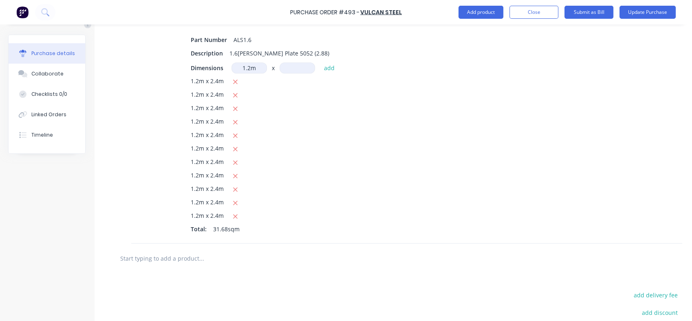
click at [293, 68] on input at bounding box center [297, 67] width 35 height 11
click at [326, 67] on button "add" at bounding box center [329, 68] width 19 height 10
click at [250, 70] on input at bounding box center [249, 67] width 35 height 11
click at [285, 71] on input at bounding box center [297, 67] width 35 height 11
click at [327, 71] on button "add" at bounding box center [329, 68] width 19 height 10
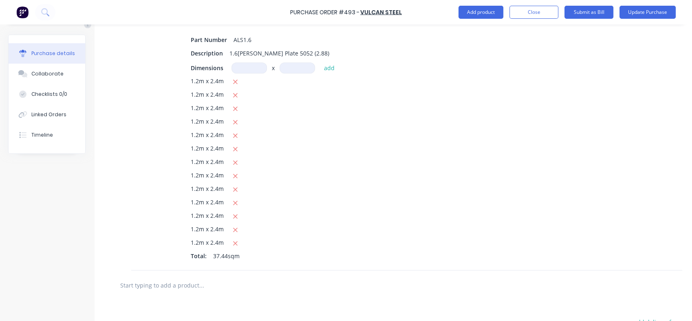
click at [193, 284] on input "text" at bounding box center [201, 285] width 163 height 16
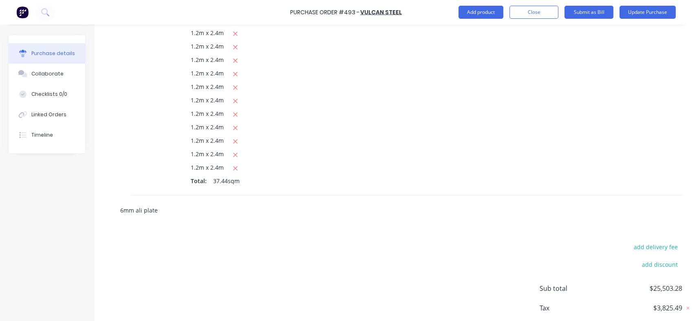
scroll to position [608, 3]
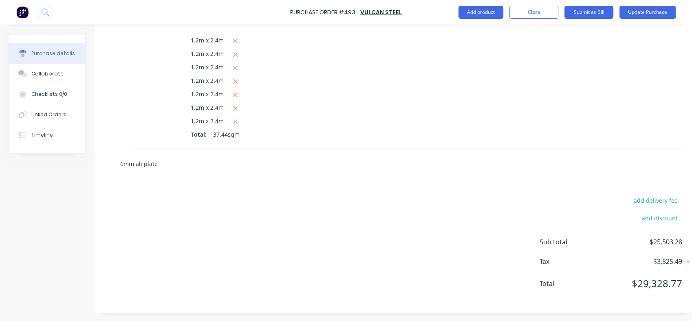
click at [174, 155] on input "6mm ali plate" at bounding box center [201, 163] width 163 height 16
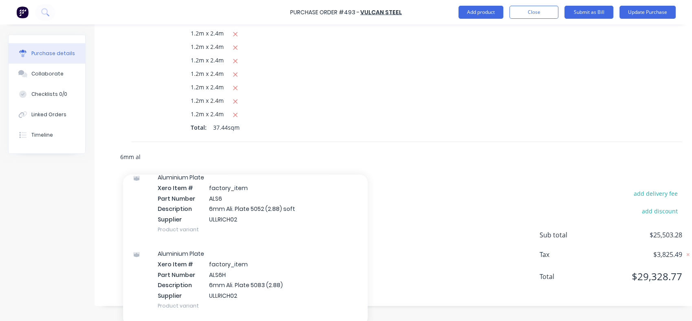
scroll to position [272, 0]
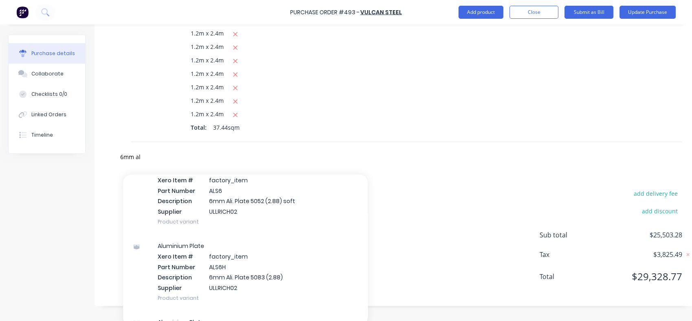
click at [217, 273] on div "Aluminium Plate Xero Item # factory_item Part Number ALS6H Description 6mm Ali.…" at bounding box center [245, 272] width 245 height 76
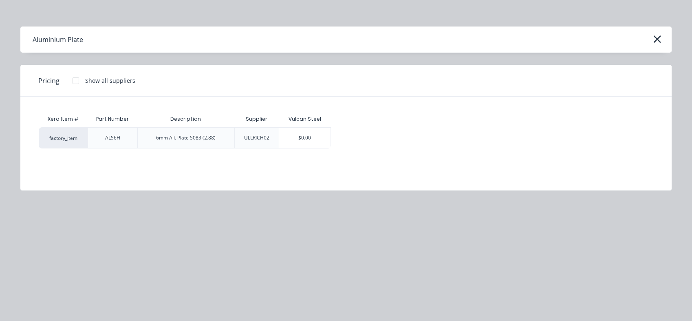
click at [300, 137] on div "$0.00" at bounding box center [304, 138] width 51 height 20
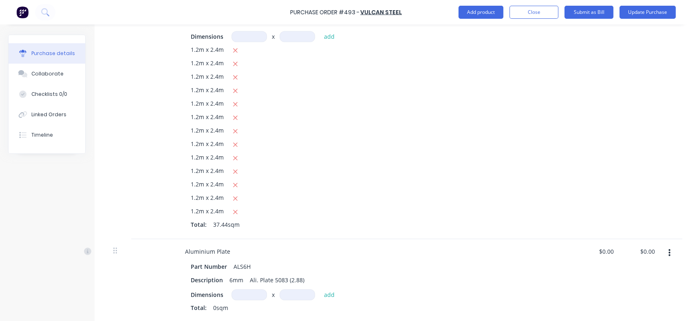
scroll to position [489, 3]
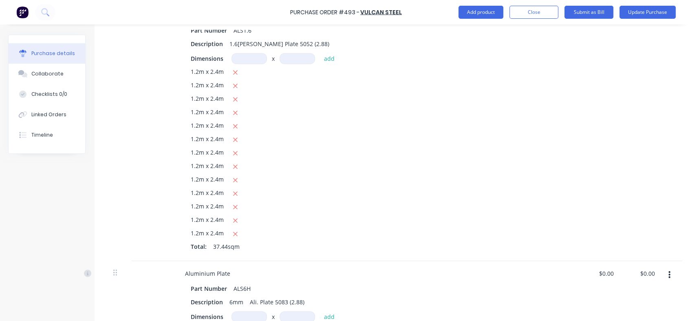
click at [234, 234] on icon "button" at bounding box center [235, 234] width 4 height 4
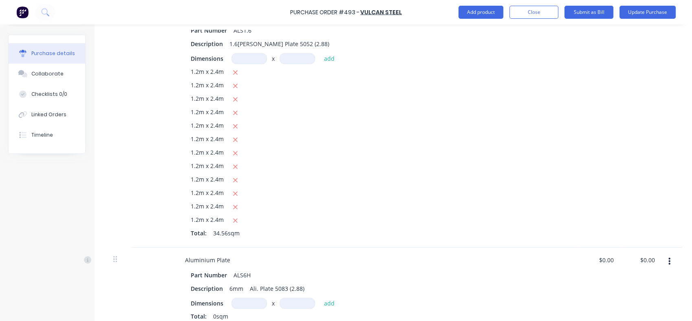
click at [235, 222] on icon "button" at bounding box center [235, 220] width 5 height 7
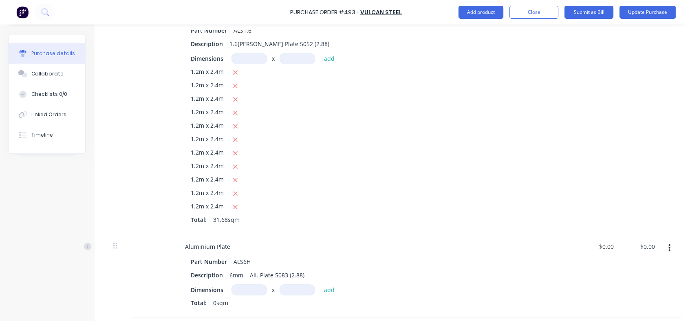
click at [235, 212] on div "1.2m x 2.4m 1.2m x 2.4m 1.2m x 2.4m 1.2m x 2.4m 1.2m x 2.4m 1.2m x 2.4m 1.2m x …" at bounding box center [376, 147] width 370 height 160
click at [235, 206] on icon "button" at bounding box center [235, 206] width 5 height 7
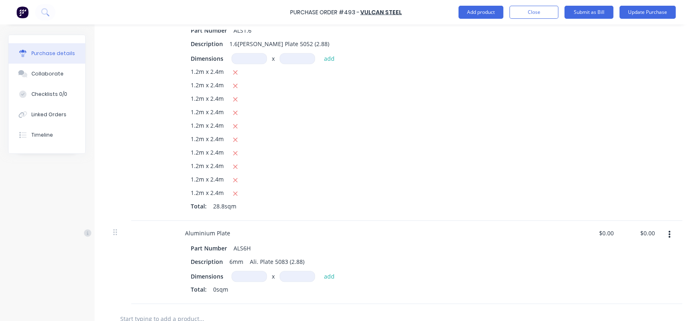
click at [235, 196] on icon "button" at bounding box center [235, 193] width 5 height 7
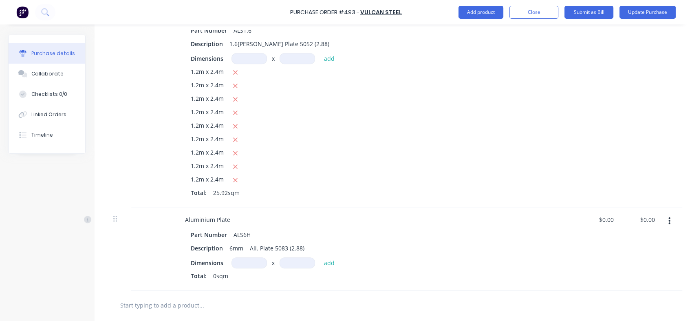
click at [233, 183] on icon "button" at bounding box center [235, 180] width 5 height 7
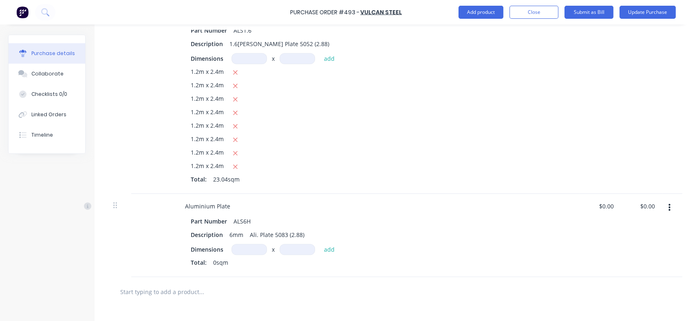
click at [235, 164] on icon "button" at bounding box center [235, 166] width 5 height 7
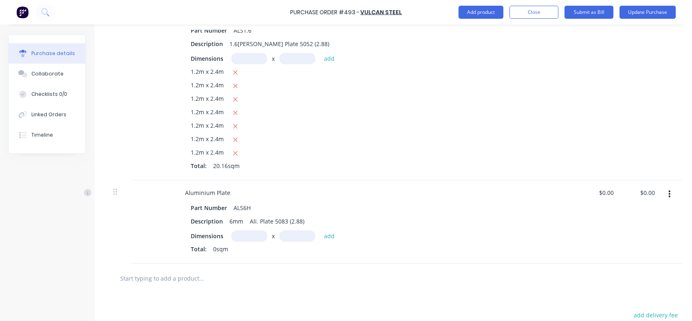
click at [235, 155] on icon "button" at bounding box center [235, 153] width 5 height 7
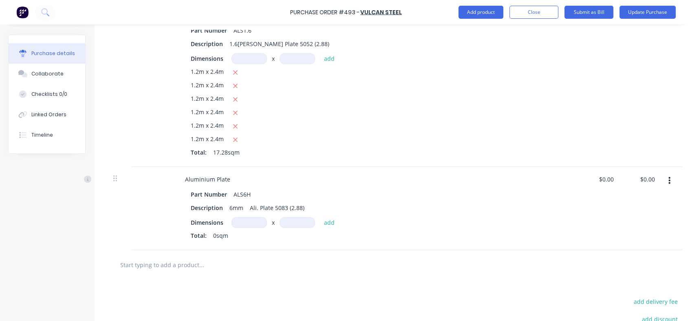
click at [234, 141] on icon "button" at bounding box center [235, 139] width 5 height 7
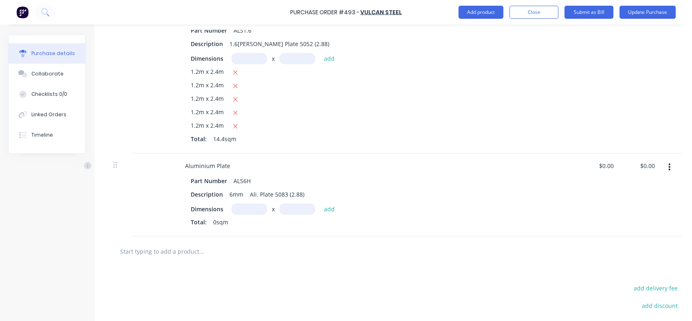
click at [233, 127] on icon "button" at bounding box center [235, 126] width 5 height 7
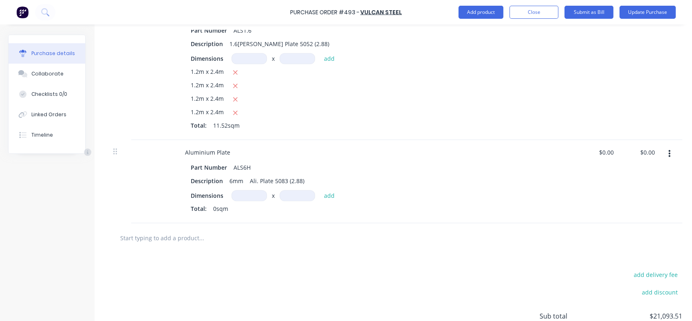
click at [233, 112] on icon "button" at bounding box center [235, 112] width 5 height 7
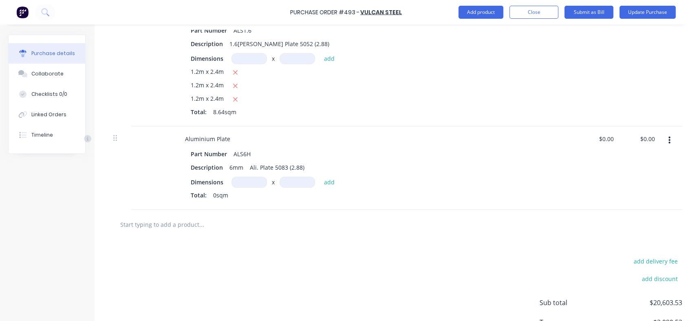
click at [234, 99] on icon "button" at bounding box center [235, 99] width 4 height 4
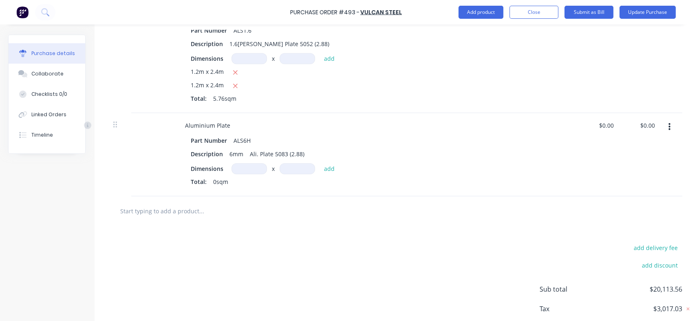
click at [234, 88] on icon "button" at bounding box center [235, 85] width 5 height 7
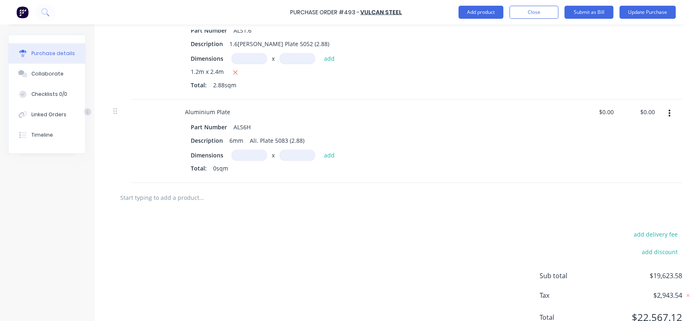
click at [234, 77] on button "button" at bounding box center [235, 72] width 10 height 10
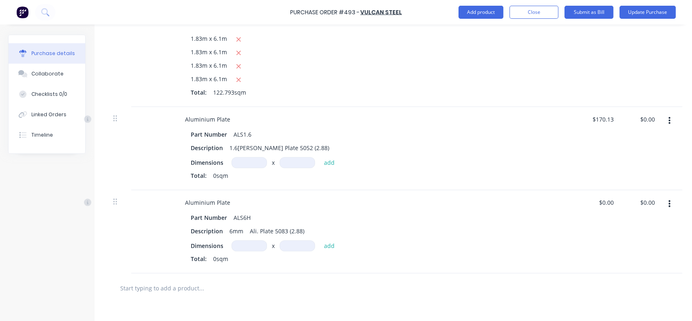
scroll to position [378, 3]
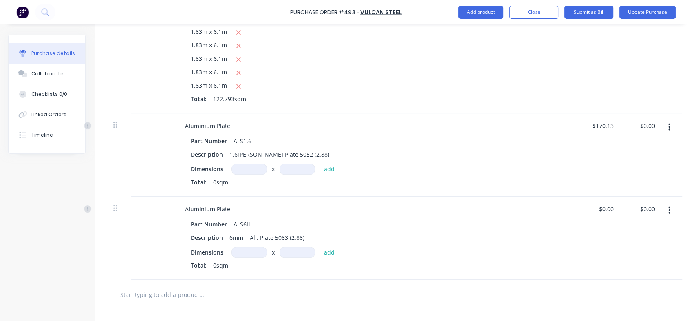
click at [667, 127] on button "button" at bounding box center [669, 127] width 19 height 15
click at [629, 197] on button "Delete" at bounding box center [644, 198] width 69 height 16
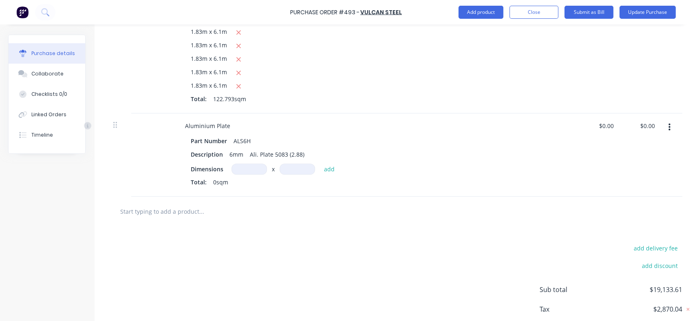
click at [251, 167] on input at bounding box center [249, 168] width 35 height 11
click at [290, 170] on input at bounding box center [297, 168] width 35 height 11
click at [330, 170] on button "add" at bounding box center [329, 169] width 19 height 10
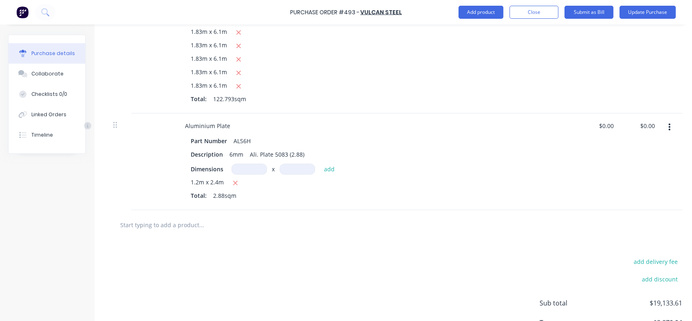
click at [251, 171] on input at bounding box center [249, 168] width 35 height 11
click at [291, 170] on input at bounding box center [297, 168] width 35 height 11
click at [330, 170] on button "add" at bounding box center [329, 169] width 19 height 10
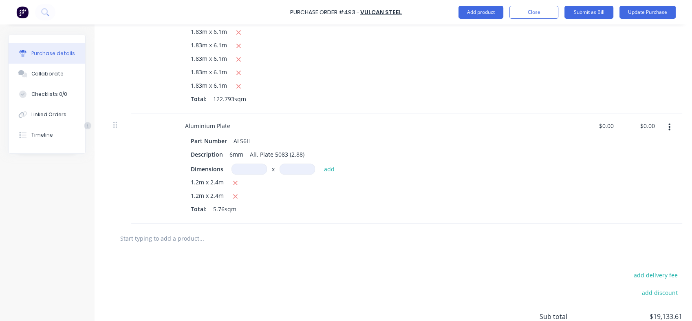
click at [234, 170] on input at bounding box center [249, 168] width 35 height 11
click at [294, 165] on input at bounding box center [297, 168] width 35 height 11
click at [326, 166] on button "add" at bounding box center [329, 169] width 19 height 10
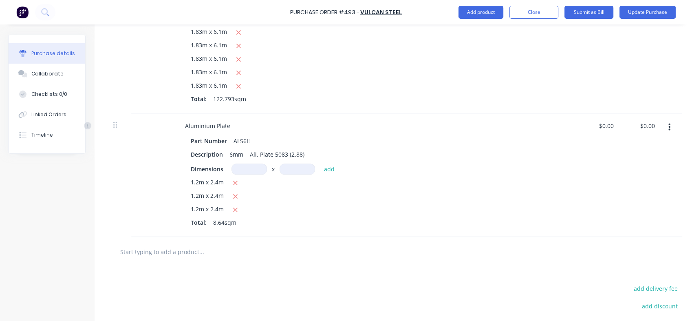
click at [243, 167] on input at bounding box center [249, 168] width 35 height 11
click at [294, 166] on input at bounding box center [297, 168] width 35 height 11
click at [329, 166] on button "add" at bounding box center [329, 169] width 19 height 10
click at [255, 172] on input at bounding box center [249, 168] width 35 height 11
click at [293, 170] on input at bounding box center [297, 168] width 35 height 11
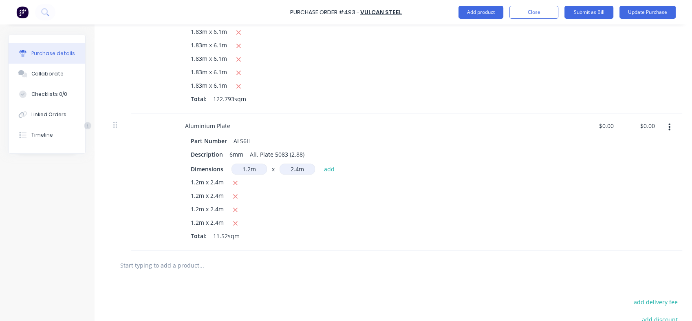
click at [331, 168] on button "add" at bounding box center [329, 169] width 19 height 10
click at [251, 169] on input at bounding box center [249, 168] width 35 height 11
click at [293, 167] on input at bounding box center [297, 168] width 35 height 11
click at [327, 167] on button "add" at bounding box center [329, 169] width 19 height 10
click at [249, 169] on input at bounding box center [249, 168] width 35 height 11
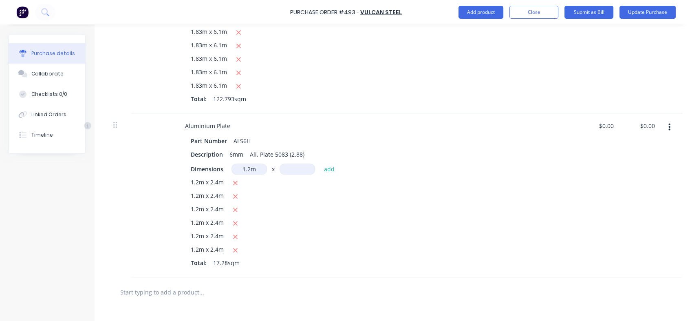
click at [296, 166] on input at bounding box center [297, 168] width 35 height 11
click at [331, 167] on button "add" at bounding box center [329, 169] width 19 height 10
click at [246, 169] on input at bounding box center [249, 168] width 35 height 11
click at [287, 168] on input at bounding box center [297, 168] width 35 height 11
click at [331, 170] on button "add" at bounding box center [329, 169] width 19 height 10
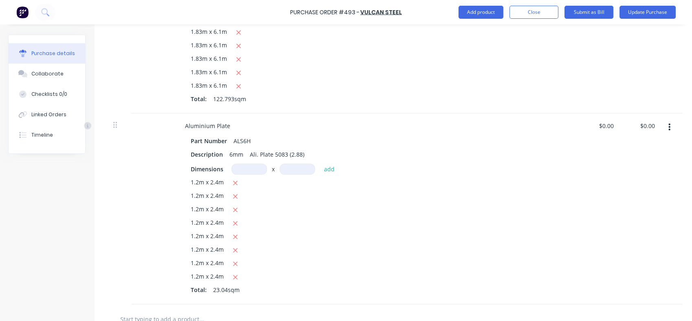
click at [248, 165] on input at bounding box center [249, 168] width 35 height 11
click at [290, 168] on input at bounding box center [297, 168] width 35 height 11
click at [327, 168] on button "add" at bounding box center [329, 169] width 19 height 10
click at [250, 168] on input at bounding box center [249, 168] width 35 height 11
click at [295, 170] on input at bounding box center [297, 168] width 35 height 11
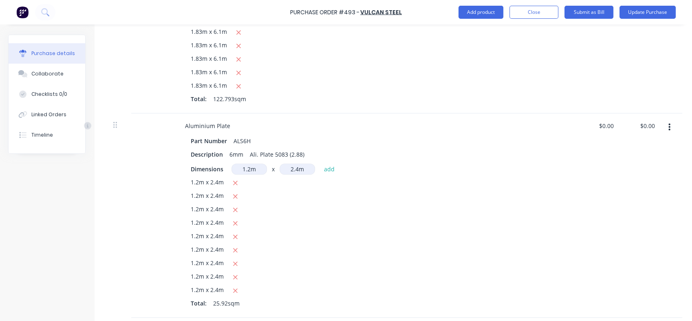
click at [335, 166] on button "add" at bounding box center [329, 169] width 19 height 10
click at [251, 169] on input at bounding box center [249, 168] width 35 height 11
click at [288, 168] on input at bounding box center [297, 168] width 35 height 11
click at [331, 171] on button "add" at bounding box center [329, 169] width 19 height 10
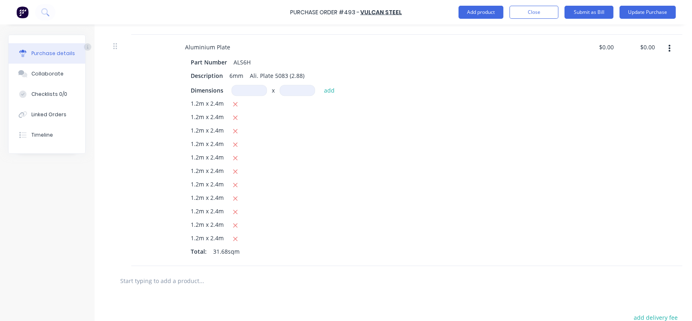
scroll to position [458, 3]
click at [261, 90] on input at bounding box center [249, 89] width 35 height 11
click at [294, 88] on input at bounding box center [297, 89] width 35 height 11
click at [326, 91] on button "add" at bounding box center [329, 89] width 19 height 10
click at [247, 92] on input at bounding box center [249, 89] width 35 height 11
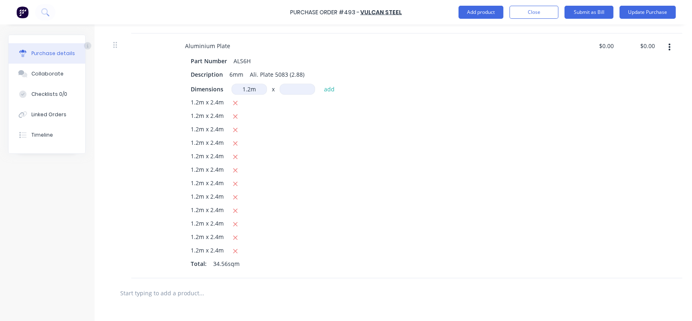
click at [290, 91] on input at bounding box center [297, 89] width 35 height 11
click at [331, 91] on button "add" at bounding box center [329, 89] width 19 height 10
click at [607, 47] on input "0.00" at bounding box center [606, 46] width 19 height 12
click at [597, 47] on div "$0.00 $0.00" at bounding box center [600, 162] width 41 height 258
drag, startPoint x: 597, startPoint y: 47, endPoint x: 616, endPoint y: 46, distance: 19.2
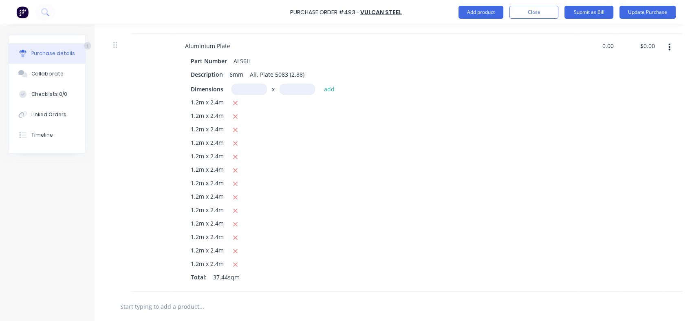
click at [616, 46] on div "0.00 0.00" at bounding box center [609, 46] width 19 height 12
click at [603, 119] on div "$170.13 $170.13" at bounding box center [600, 162] width 41 height 258
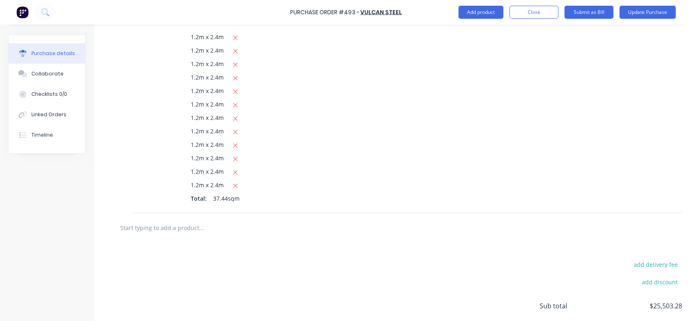
scroll to position [541, 3]
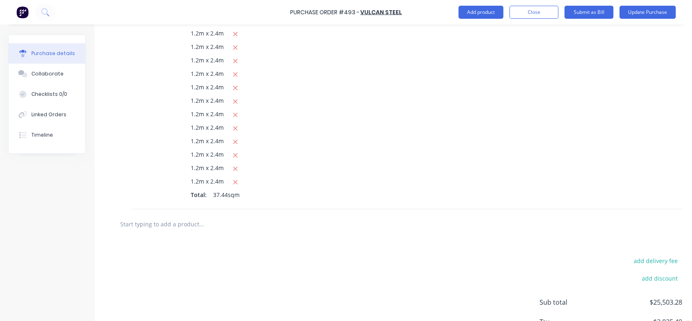
click at [169, 223] on input "text" at bounding box center [201, 224] width 163 height 16
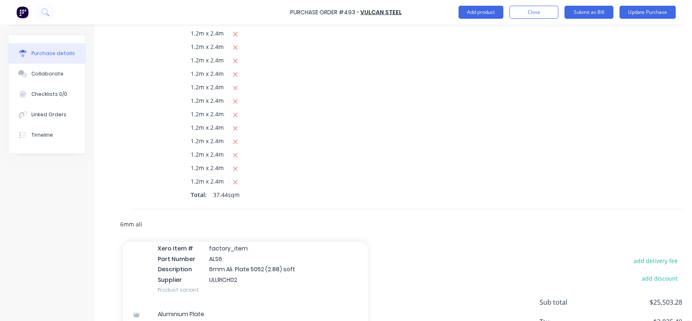
scroll to position [272, 0]
click at [222, 270] on div "Aluminium Plate Xero Item # factory_item Part Number ALS6 Description 6mm Ali. …" at bounding box center [245, 262] width 245 height 76
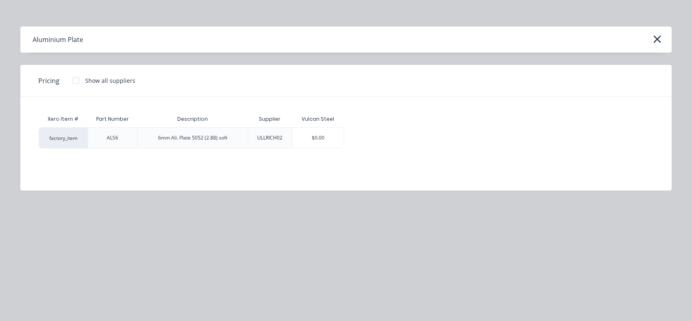
click at [310, 141] on div "$0.00" at bounding box center [317, 138] width 51 height 20
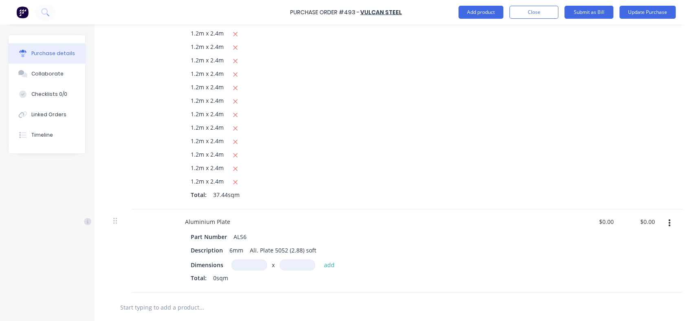
click at [248, 267] on input at bounding box center [249, 264] width 35 height 11
click at [297, 265] on input at bounding box center [297, 264] width 35 height 11
click at [329, 267] on button "add" at bounding box center [329, 265] width 19 height 10
click at [250, 265] on input at bounding box center [249, 264] width 35 height 11
click at [310, 262] on input at bounding box center [297, 264] width 35 height 11
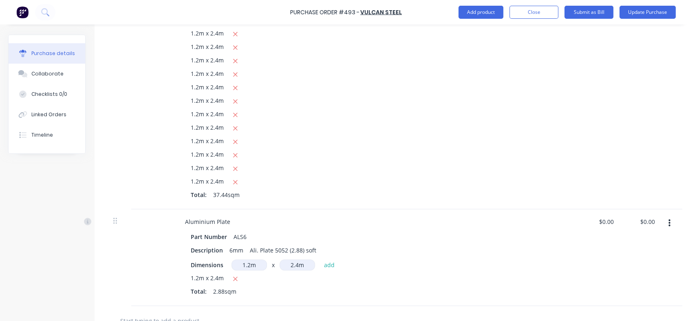
click at [326, 264] on button "add" at bounding box center [329, 265] width 19 height 10
click at [235, 263] on input at bounding box center [249, 264] width 35 height 11
click at [295, 265] on input at bounding box center [297, 264] width 35 height 11
click at [327, 264] on button "add" at bounding box center [329, 265] width 19 height 10
click at [243, 265] on input at bounding box center [249, 264] width 35 height 11
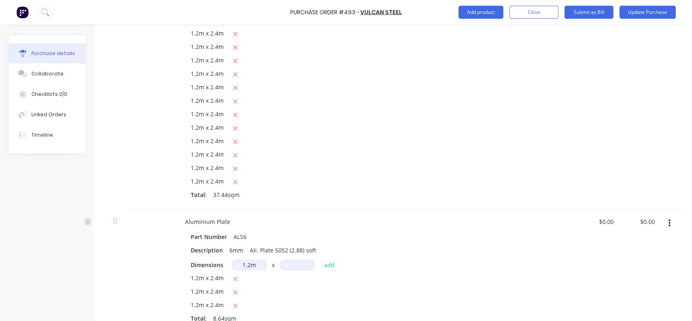
click at [292, 264] on input at bounding box center [297, 264] width 35 height 11
click at [330, 265] on button "add" at bounding box center [329, 265] width 19 height 10
click at [605, 223] on input "0.00" at bounding box center [606, 222] width 19 height 12
drag, startPoint x: 603, startPoint y: 223, endPoint x: 617, endPoint y: 224, distance: 14.3
click at [617, 224] on div "0.00 0.00" at bounding box center [609, 222] width 19 height 12
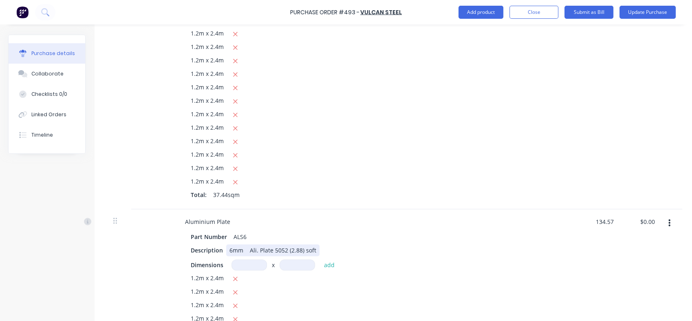
click at [558, 251] on div "Description 6mm Ali. Plate 5052 (2.88) soft" at bounding box center [374, 250] width 373 height 12
click at [613, 221] on input "134.57" at bounding box center [602, 222] width 25 height 12
click at [608, 253] on div "134.56 134.56" at bounding box center [600, 277] width 41 height 137
click at [611, 232] on div "$134.56 $134.56" at bounding box center [600, 277] width 41 height 137
click at [613, 221] on input "134.56" at bounding box center [602, 222] width 25 height 12
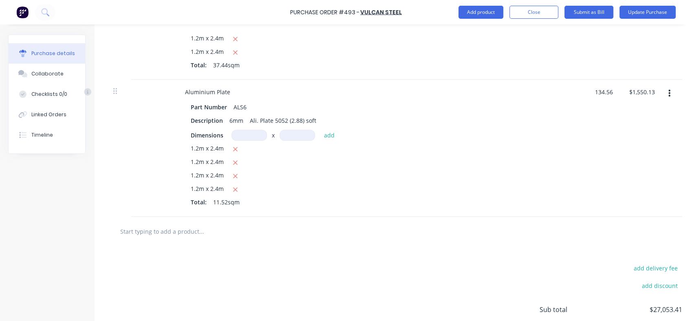
scroll to position [672, 3]
click at [178, 225] on input "text" at bounding box center [201, 229] width 163 height 16
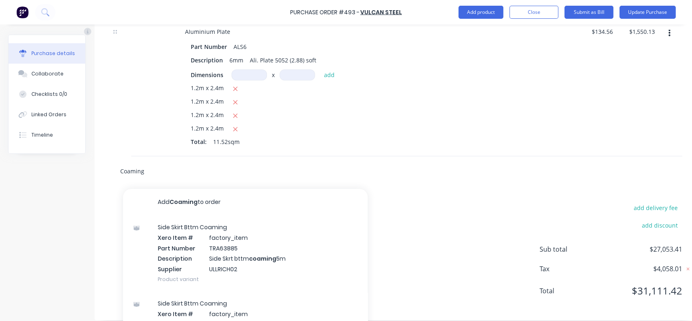
scroll to position [711, 3]
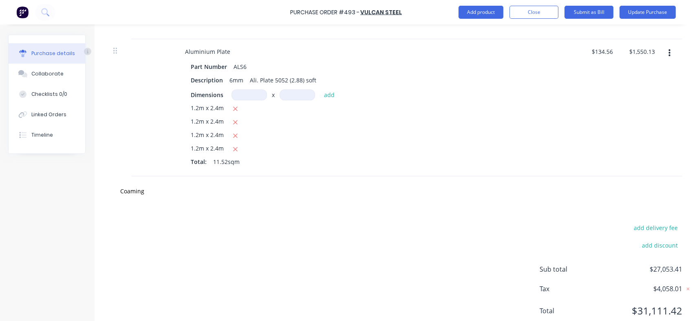
click at [407, 170] on div "Aluminium Plate Part Number ALS6 Description 6mm Ali. Plate 5052 (2.88) soft Di…" at bounding box center [376, 107] width 408 height 137
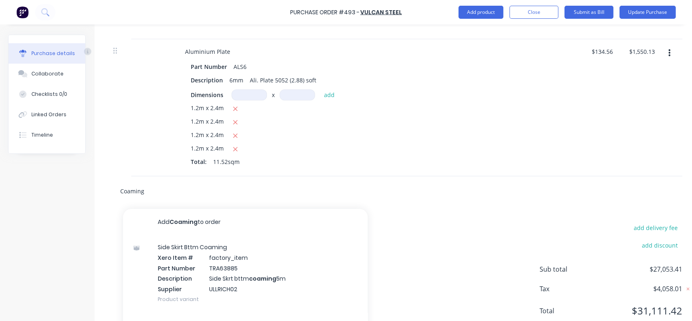
click at [152, 192] on input "Coaming" at bounding box center [201, 191] width 163 height 16
drag, startPoint x: 146, startPoint y: 187, endPoint x: 107, endPoint y: 188, distance: 38.8
click at [107, 188] on div "Coaming Add Coaming to order Side Skirt Bttm Coaming Xero Item # factory_item P…" at bounding box center [395, 191] width 576 height 30
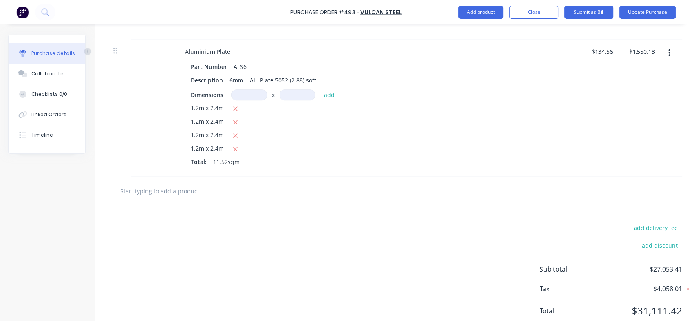
click at [148, 188] on input "text" at bounding box center [201, 191] width 163 height 16
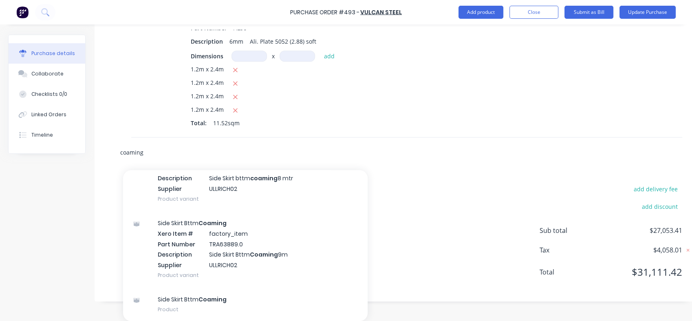
scroll to position [756, 3]
click at [186, 296] on div "Side Skirt Bttm Coaming Product" at bounding box center [245, 304] width 245 height 34
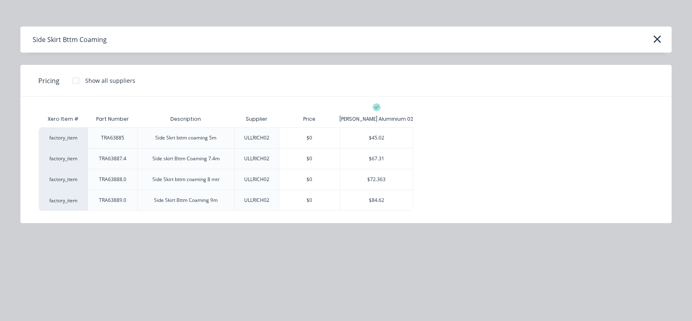
click at [370, 202] on div "$84.62" at bounding box center [376, 200] width 73 height 20
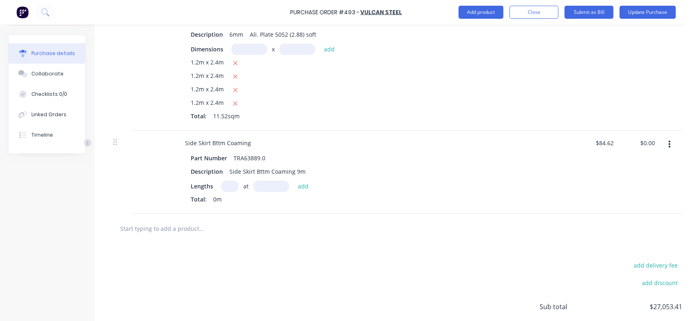
click at [232, 186] on input at bounding box center [229, 186] width 17 height 11
drag, startPoint x: 232, startPoint y: 186, endPoint x: 221, endPoint y: 187, distance: 11.1
click at [221, 187] on input "4" at bounding box center [229, 186] width 17 height 11
click at [264, 186] on input at bounding box center [271, 186] width 35 height 11
click at [304, 184] on button "add" at bounding box center [303, 186] width 19 height 10
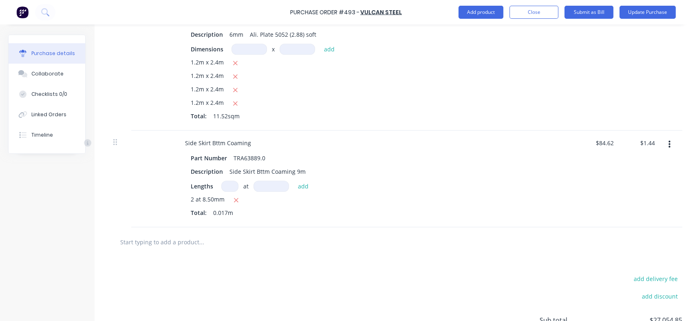
click at [235, 202] on icon "button" at bounding box center [236, 200] width 5 height 7
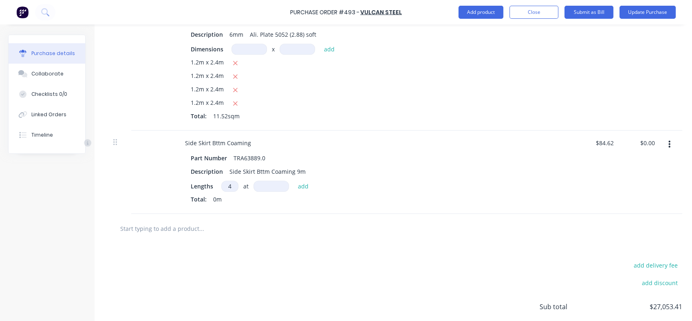
click at [267, 187] on input at bounding box center [271, 186] width 35 height 11
click at [300, 185] on button "add" at bounding box center [303, 186] width 19 height 10
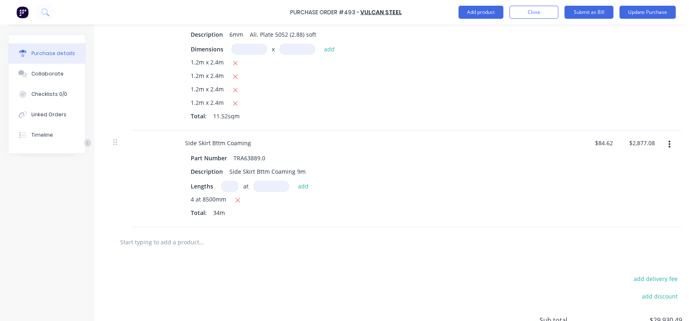
click at [192, 199] on span "4 at 8500mm" at bounding box center [208, 200] width 35 height 10
click at [239, 197] on icon "button" at bounding box center [237, 200] width 5 height 7
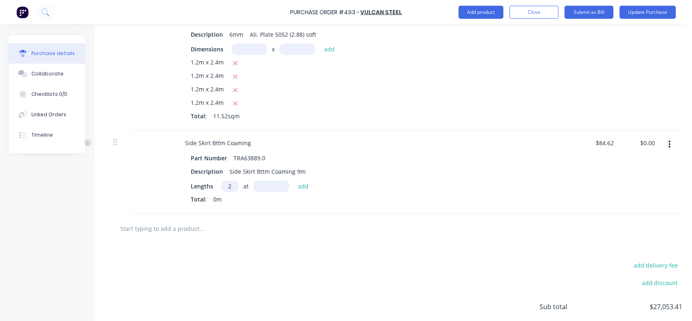
click at [267, 188] on input at bounding box center [271, 186] width 35 height 11
click at [305, 186] on button "add" at bounding box center [303, 186] width 19 height 10
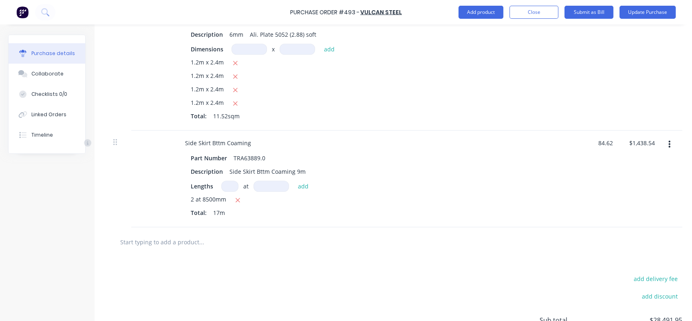
click at [596, 146] on input "84.62" at bounding box center [604, 143] width 22 height 12
drag, startPoint x: 596, startPoint y: 146, endPoint x: 614, endPoint y: 142, distance: 18.0
click at [614, 142] on input "84.62" at bounding box center [605, 143] width 19 height 12
click at [608, 193] on div "$125.53 $125.53" at bounding box center [600, 178] width 41 height 97
click at [177, 243] on input "text" at bounding box center [201, 242] width 163 height 16
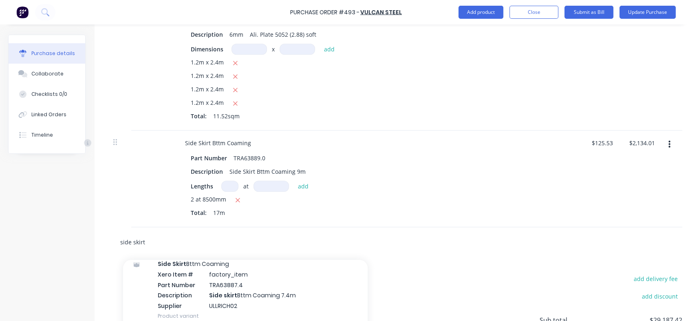
scroll to position [113, 0]
click at [224, 287] on div "Side Skirt Bttm Coaming Xero Item # factory_item Part Number TRA63887.4 Descrip…" at bounding box center [245, 287] width 245 height 76
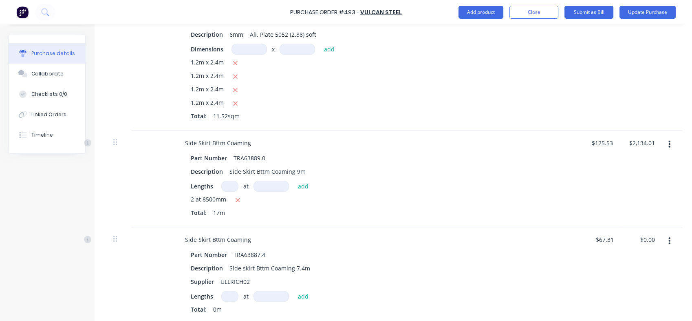
click at [229, 298] on input at bounding box center [229, 296] width 17 height 11
click at [268, 297] on input at bounding box center [271, 296] width 35 height 11
click at [303, 296] on button "add" at bounding box center [303, 296] width 19 height 10
click at [238, 309] on icon "button" at bounding box center [236, 310] width 5 height 7
click at [265, 295] on input at bounding box center [271, 296] width 35 height 11
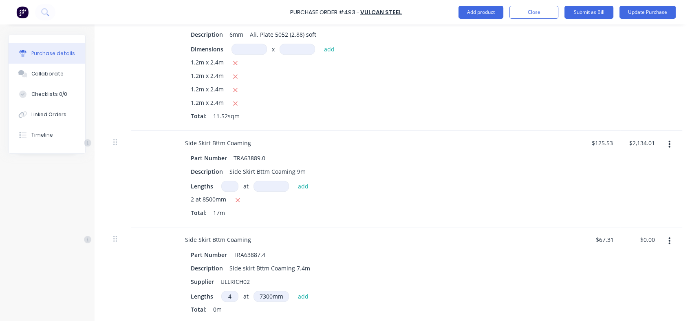
click at [304, 296] on button "add" at bounding box center [303, 296] width 19 height 10
click at [516, 266] on div "Description Side skirt Bttm Coaming 7.4m" at bounding box center [374, 268] width 373 height 12
click at [596, 239] on input "67.31" at bounding box center [605, 240] width 19 height 12
drag, startPoint x: 596, startPoint y: 239, endPoint x: 617, endPoint y: 238, distance: 20.8
click at [617, 238] on div "67.31 67.31" at bounding box center [607, 240] width 22 height 12
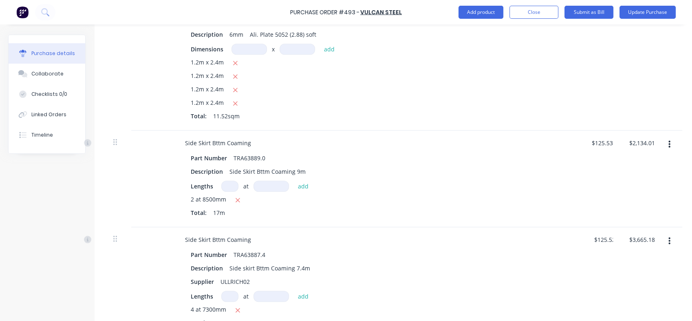
click at [597, 282] on div "$125.52 125.52" at bounding box center [600, 282] width 41 height 110
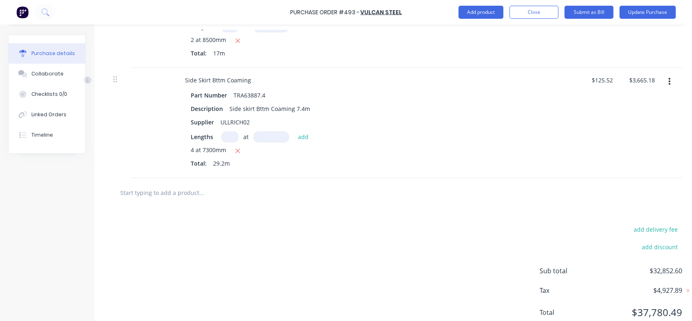
scroll to position [903, 3]
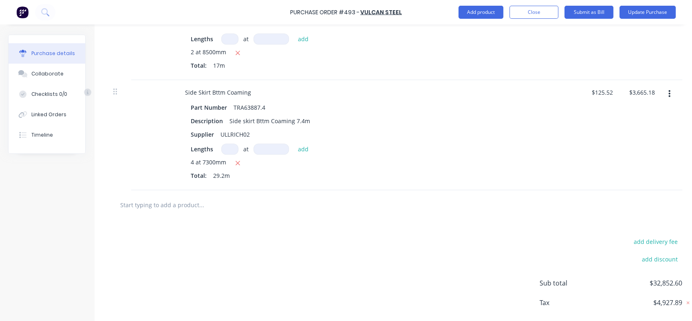
click at [192, 200] on input "text" at bounding box center [201, 205] width 163 height 16
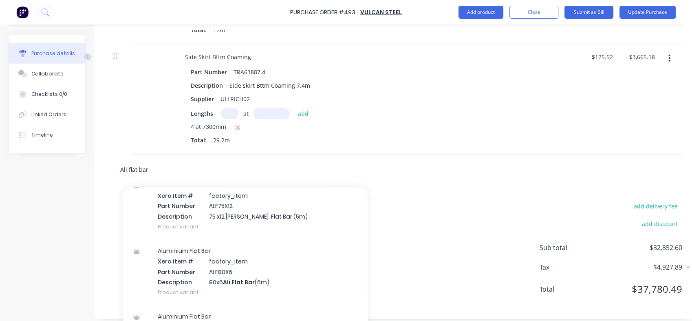
scroll to position [963, 3]
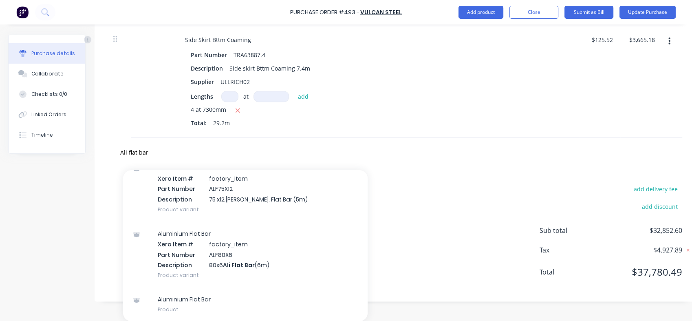
click at [174, 296] on div "Aluminium Flat Bar Product" at bounding box center [245, 304] width 245 height 34
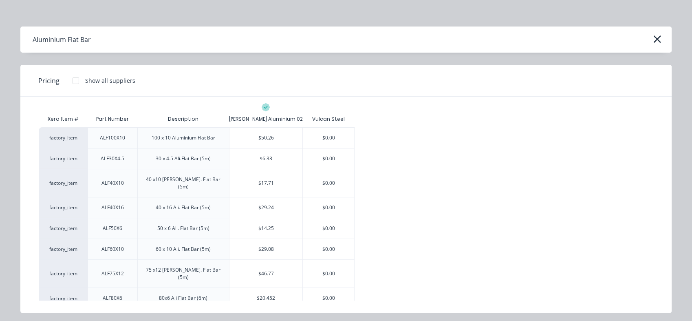
click at [284, 266] on div "$46.77" at bounding box center [266, 274] width 73 height 28
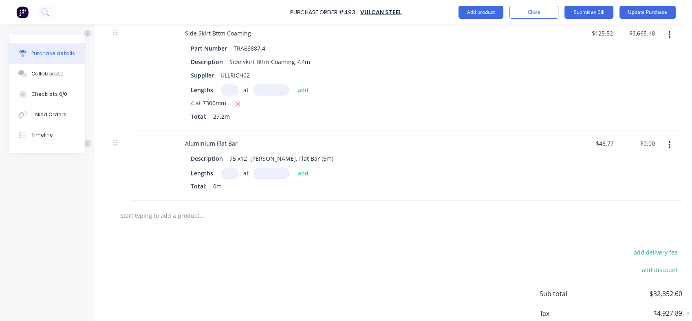
click at [232, 171] on input at bounding box center [229, 173] width 17 height 11
click at [274, 173] on input at bounding box center [271, 173] width 35 height 11
click at [303, 174] on button "add" at bounding box center [303, 173] width 19 height 10
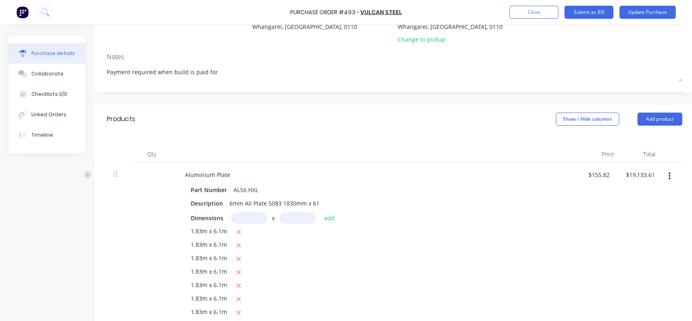
scroll to position [0, 3]
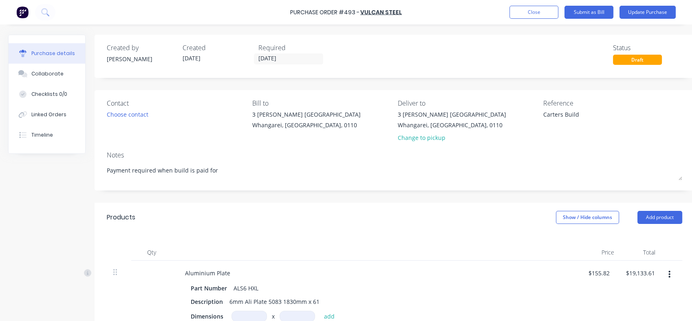
click at [644, 11] on button "Update Purchase" at bounding box center [648, 12] width 56 height 13
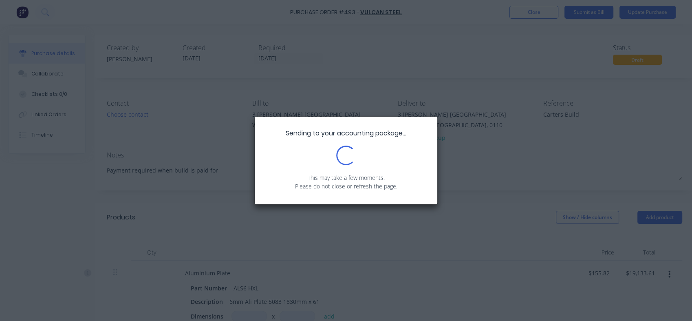
scroll to position [0, 0]
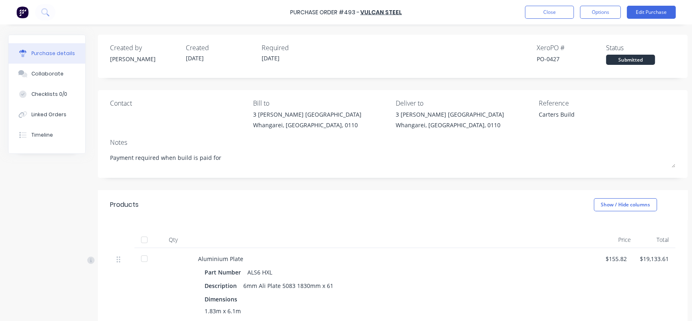
click at [610, 11] on button "Options" at bounding box center [600, 12] width 41 height 13
click at [45, 108] on button "Linked Orders" at bounding box center [47, 114] width 77 height 20
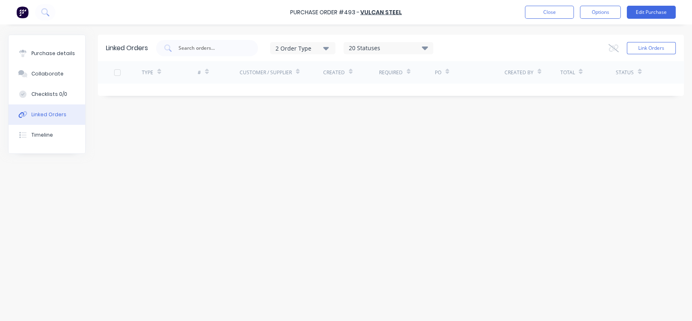
click at [189, 48] on input "text" at bounding box center [212, 48] width 68 height 8
click at [69, 54] on div "Purchase details" at bounding box center [53, 53] width 44 height 7
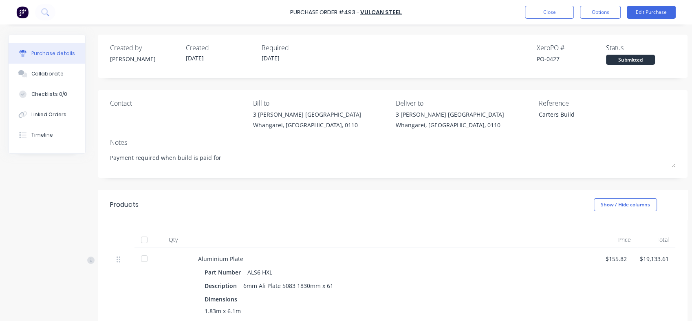
click at [147, 241] on div at bounding box center [144, 240] width 16 height 16
click at [595, 15] on button "Options" at bounding box center [600, 12] width 41 height 13
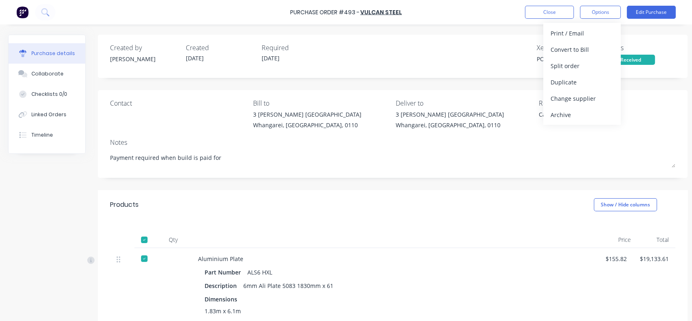
click at [38, 118] on div "Linked Orders" at bounding box center [48, 114] width 35 height 7
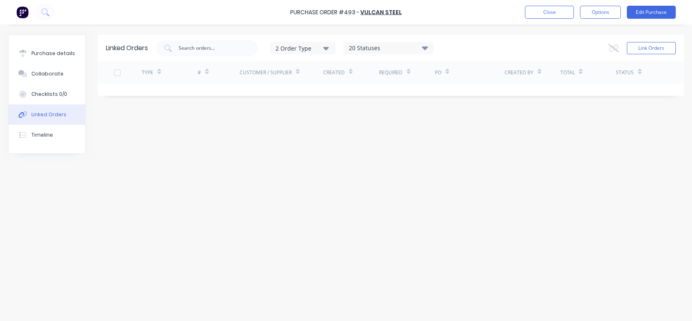
click at [117, 71] on div at bounding box center [117, 72] width 16 height 16
click at [117, 72] on div at bounding box center [117, 72] width 16 height 16
click at [194, 51] on input "text" at bounding box center [212, 48] width 68 height 8
click at [611, 46] on icon at bounding box center [614, 48] width 10 height 8
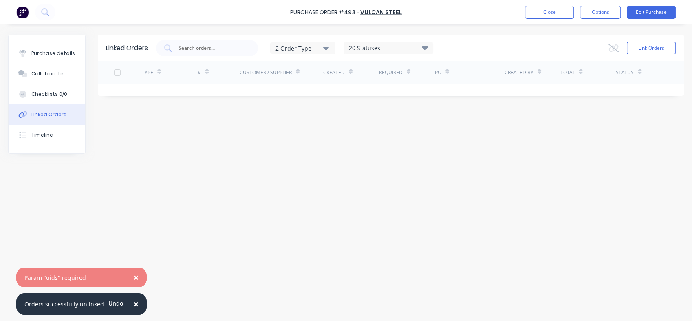
click at [405, 137] on div "Linked Orders 2 Order Type 20 Statuses Sales Order Status All Archived Draft Qu…" at bounding box center [346, 171] width 676 height 272
click at [327, 48] on icon "button" at bounding box center [326, 48] width 6 height 3
click at [58, 50] on div "Purchase details" at bounding box center [53, 53] width 44 height 7
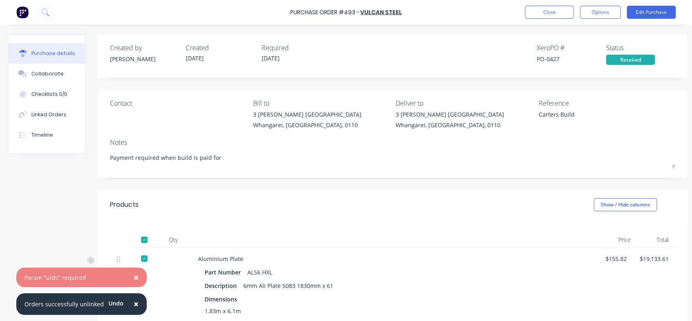
click at [144, 239] on div at bounding box center [144, 240] width 16 height 16
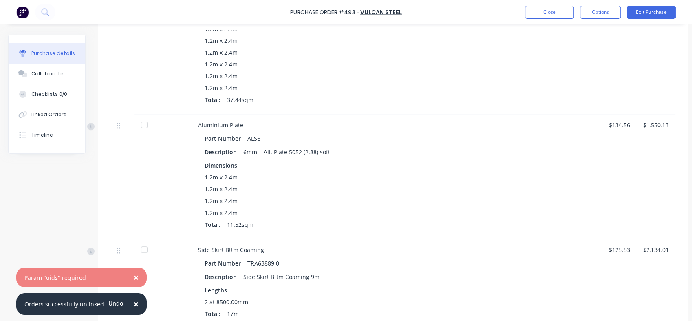
scroll to position [571, 0]
click at [134, 278] on span "×" at bounding box center [136, 277] width 5 height 11
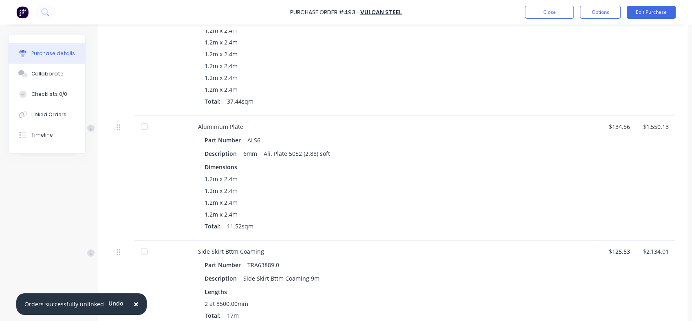
click at [135, 303] on button "×" at bounding box center [136, 304] width 21 height 20
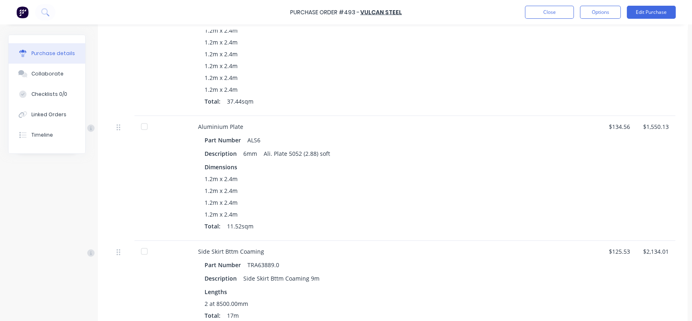
click at [599, 14] on button "Options" at bounding box center [600, 12] width 41 height 13
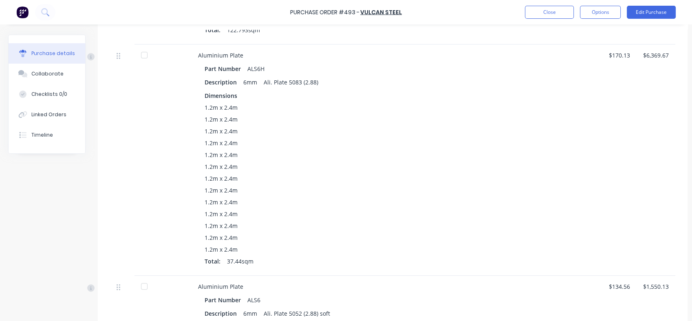
scroll to position [377, 0]
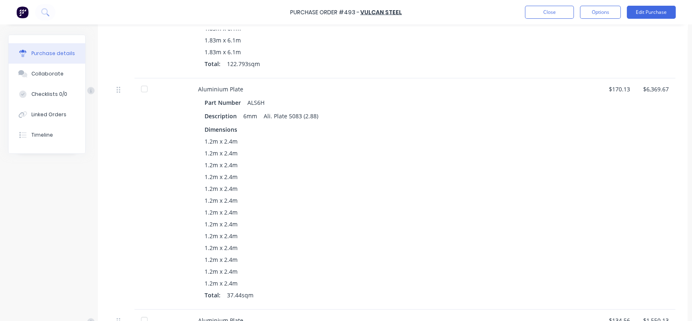
click at [50, 111] on div "Linked Orders" at bounding box center [48, 114] width 35 height 7
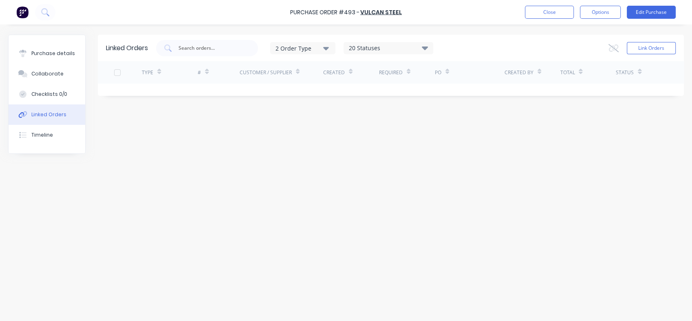
click at [645, 49] on button "Link Orders" at bounding box center [651, 48] width 49 height 12
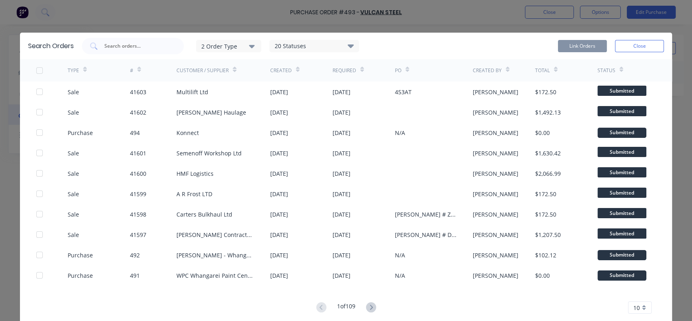
scroll to position [29, 0]
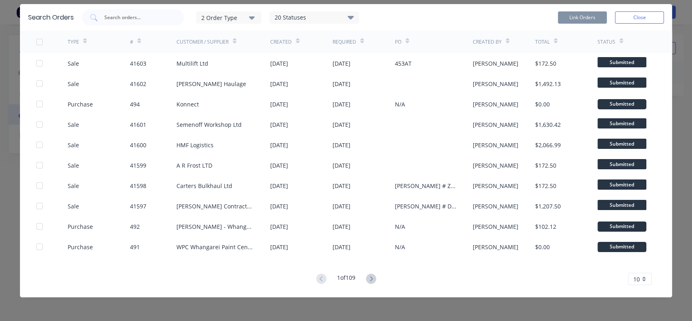
click at [367, 277] on icon at bounding box center [371, 279] width 10 height 10
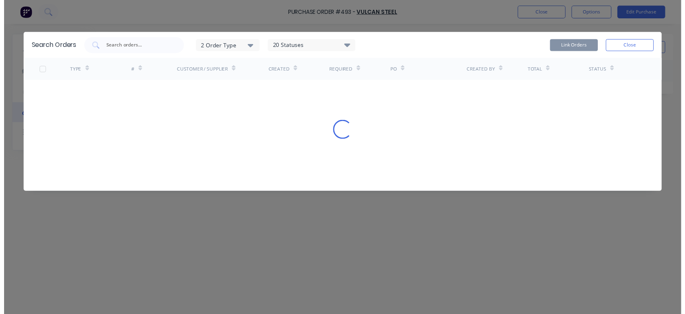
scroll to position [0, 0]
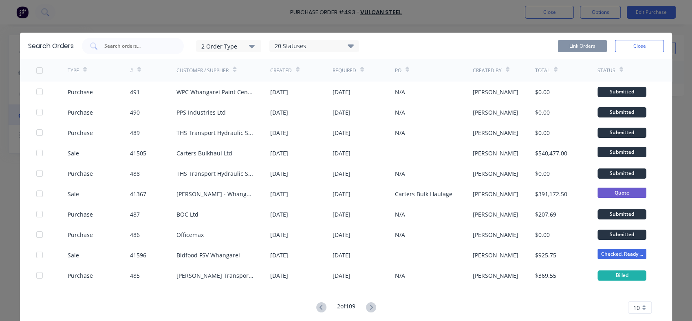
click at [37, 152] on div at bounding box center [39, 153] width 16 height 16
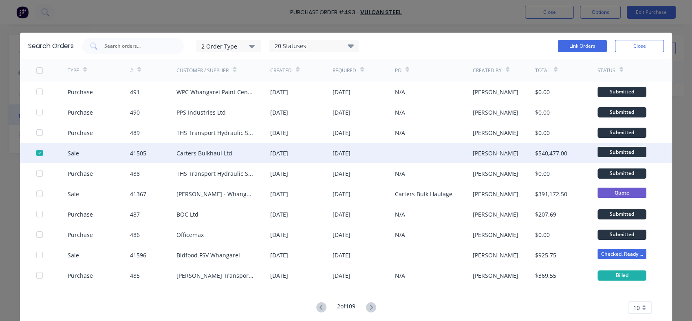
click at [571, 46] on button "Link Orders" at bounding box center [582, 46] width 49 height 12
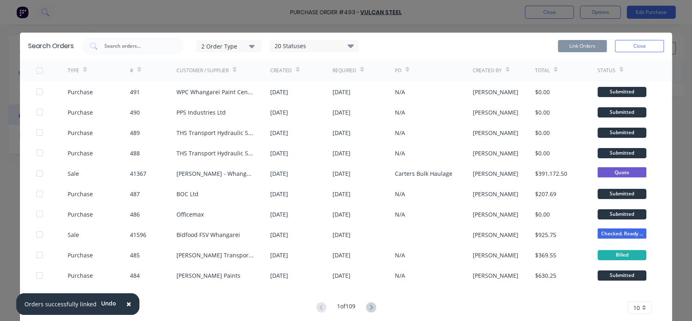
click at [639, 49] on button "Close" at bounding box center [639, 46] width 49 height 12
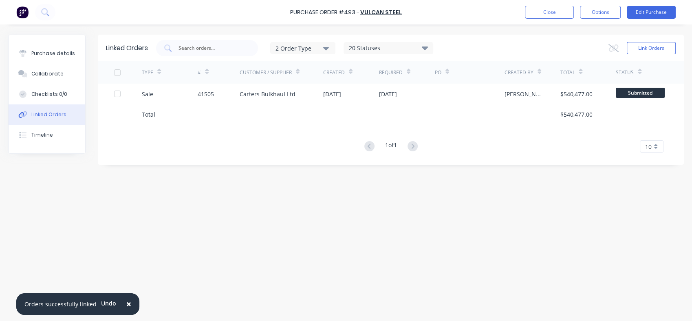
click at [547, 10] on button "Close" at bounding box center [549, 12] width 49 height 13
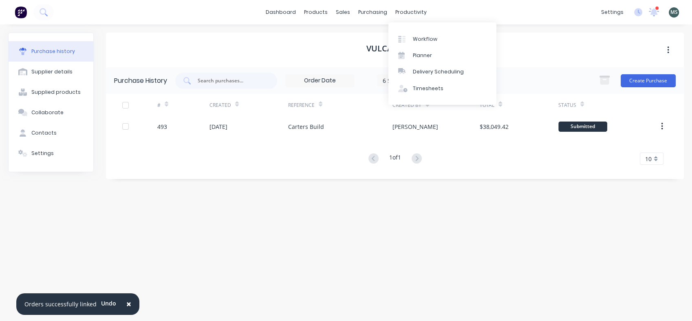
click at [398, 12] on div "productivity" at bounding box center [411, 12] width 40 height 12
click at [420, 37] on div "Workflow" at bounding box center [425, 38] width 24 height 7
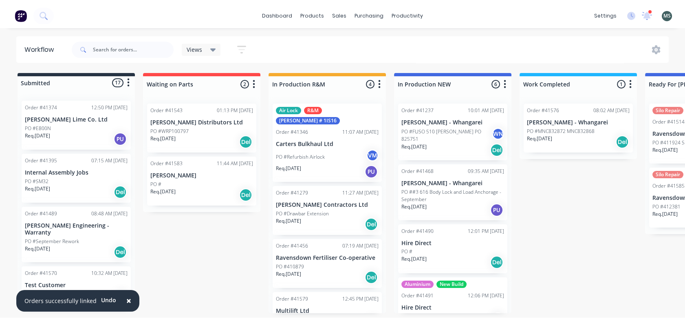
scroll to position [25, 0]
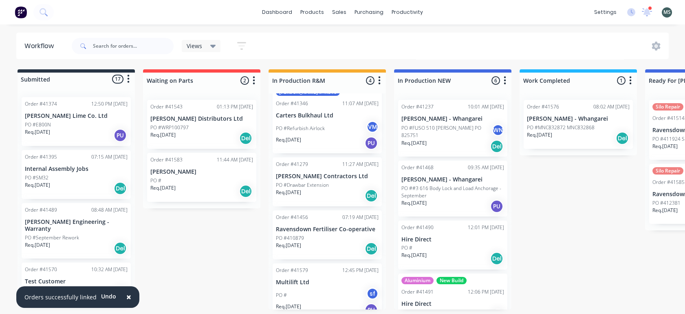
click at [326, 287] on div "PO # sf" at bounding box center [327, 294] width 103 height 15
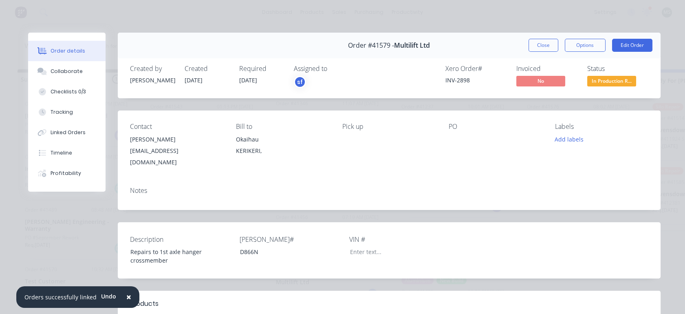
click at [623, 46] on button "Edit Order" at bounding box center [632, 45] width 40 height 13
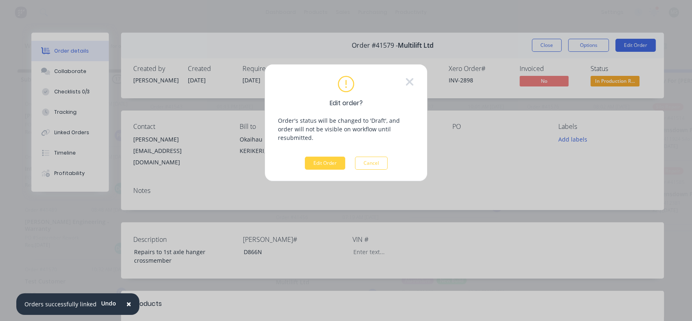
click at [320, 157] on button "Edit Order" at bounding box center [325, 163] width 40 height 13
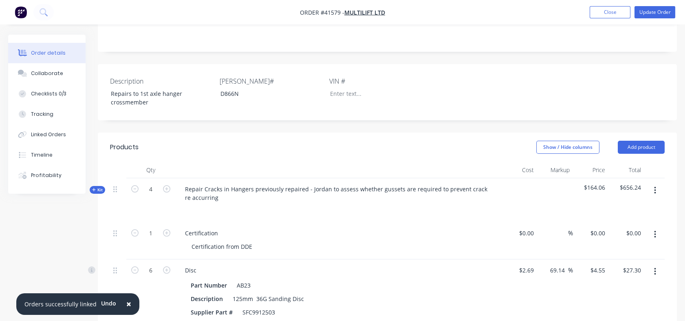
scroll to position [170, 0]
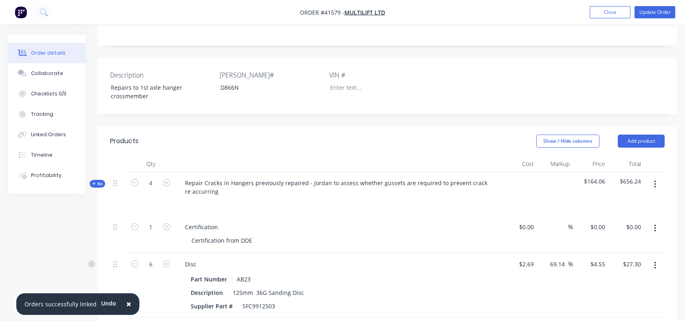
click at [100, 181] on span "Kit" at bounding box center [97, 184] width 11 height 6
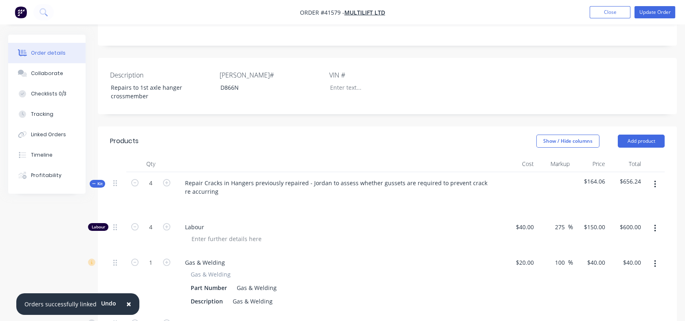
click at [42, 113] on div "Tracking" at bounding box center [42, 113] width 22 height 7
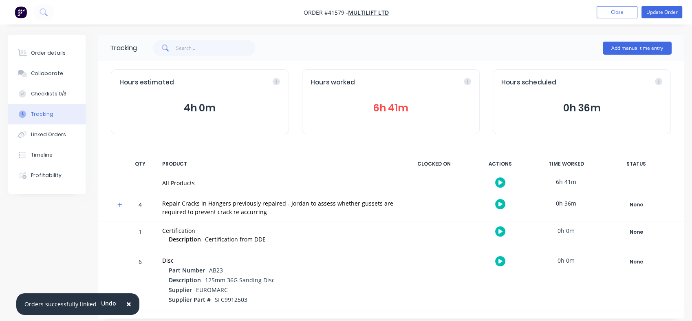
click at [42, 113] on div "Tracking" at bounding box center [42, 113] width 22 height 7
click at [271, 46] on div at bounding box center [206, 48] width 138 height 24
click at [44, 95] on div "Checklists 0/3" at bounding box center [48, 93] width 35 height 7
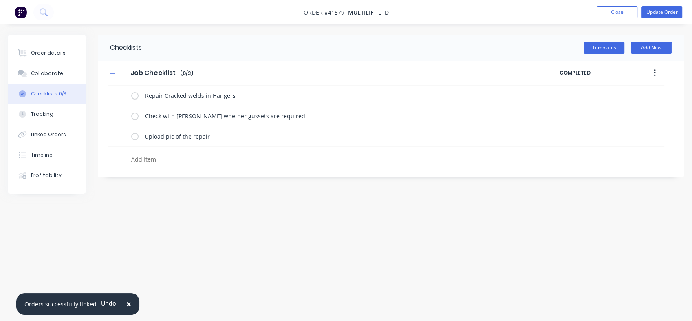
click at [44, 73] on div "Collaborate" at bounding box center [47, 73] width 32 height 7
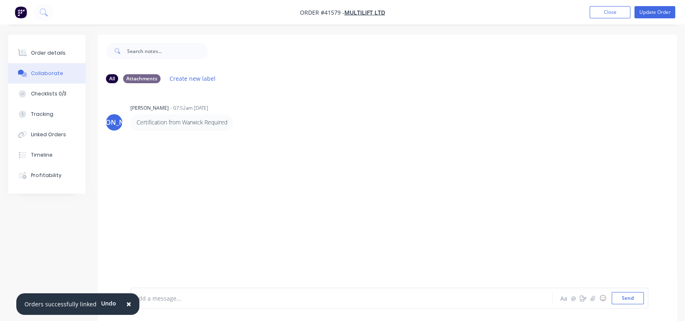
click at [42, 115] on div "Tracking" at bounding box center [42, 113] width 22 height 7
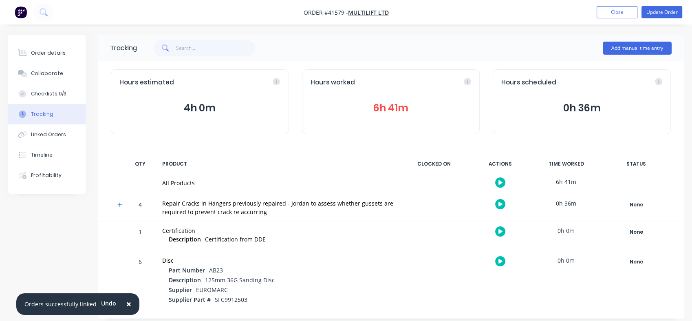
click at [47, 46] on button "Order details" at bounding box center [46, 53] width 77 height 20
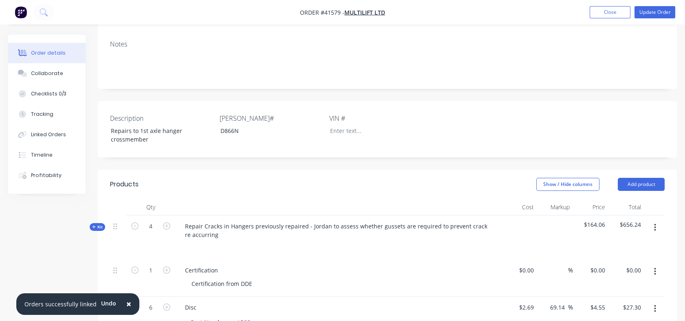
scroll to position [129, 0]
click at [521, 261] on div "0 0" at bounding box center [519, 275] width 36 height 37
click at [556, 262] on div "%" at bounding box center [565, 268] width 18 height 12
click at [523, 281] on div "$700.00 $700.00" at bounding box center [519, 275] width 36 height 37
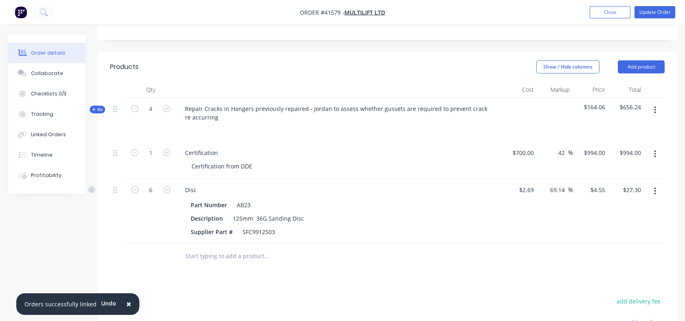
scroll to position [242, 0]
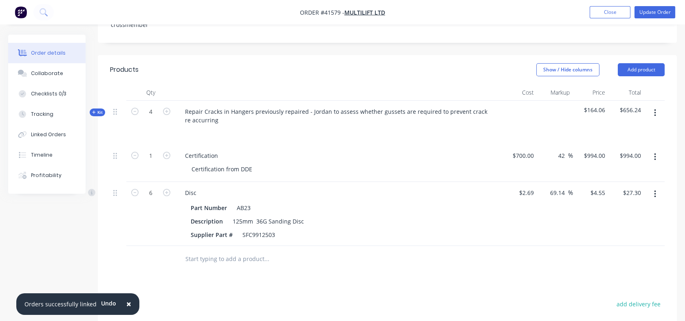
click at [100, 109] on span "Kit" at bounding box center [97, 112] width 11 height 6
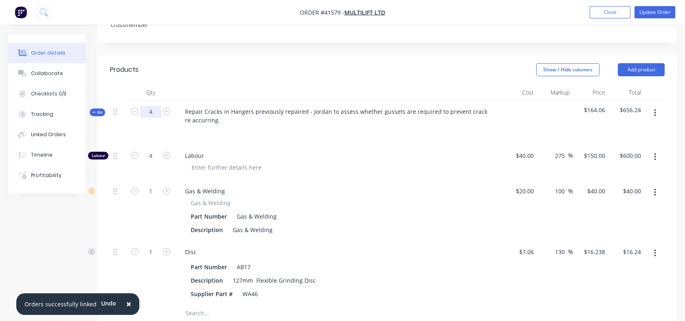
click at [150, 106] on input "4" at bounding box center [150, 112] width 21 height 12
click at [153, 150] on input "1" at bounding box center [150, 156] width 21 height 12
click at [545, 150] on div "275 275 %" at bounding box center [555, 162] width 36 height 35
click at [591, 150] on div "150 $150.00" at bounding box center [594, 156] width 29 height 12
click at [553, 180] on div "100 100 %" at bounding box center [555, 210] width 36 height 61
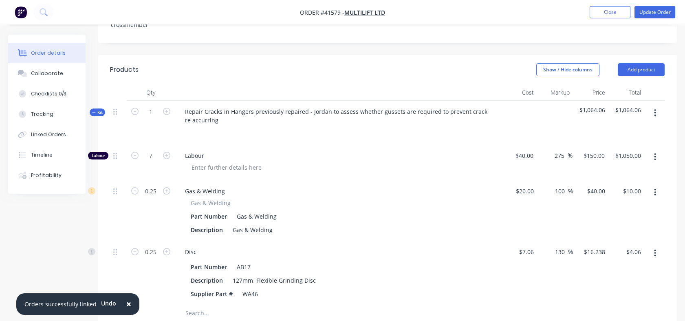
click at [579, 166] on div "$150.00 $150.00" at bounding box center [590, 162] width 35 height 35
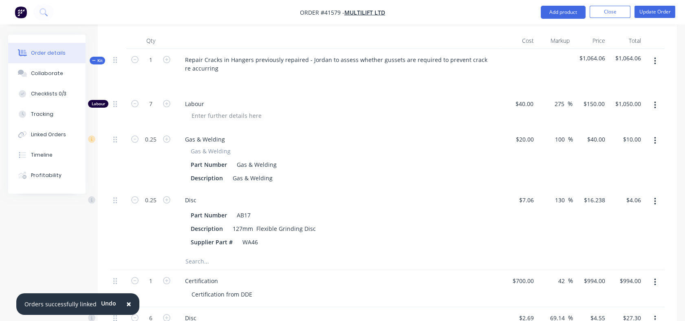
scroll to position [295, 0]
click at [534, 132] on input "20" at bounding box center [532, 138] width 11 height 12
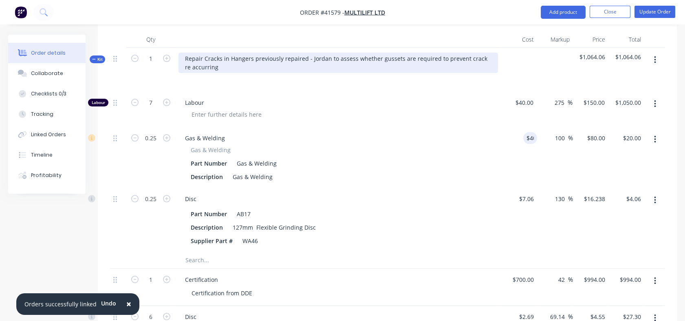
click at [186, 53] on div "Repair Cracks in Hangers previously repaired - Jordan to assess whether gussets…" at bounding box center [339, 63] width 320 height 20
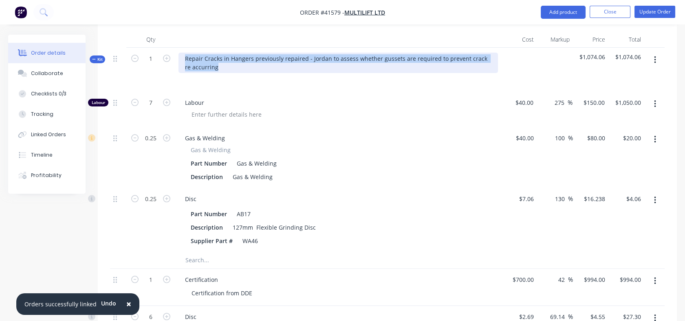
drag, startPoint x: 186, startPoint y: 50, endPoint x: 217, endPoint y: 62, distance: 33.7
click at [217, 62] on div "Repair Cracks in Hangers previously repaired - Jordan to assess whether gussets…" at bounding box center [339, 63] width 320 height 20
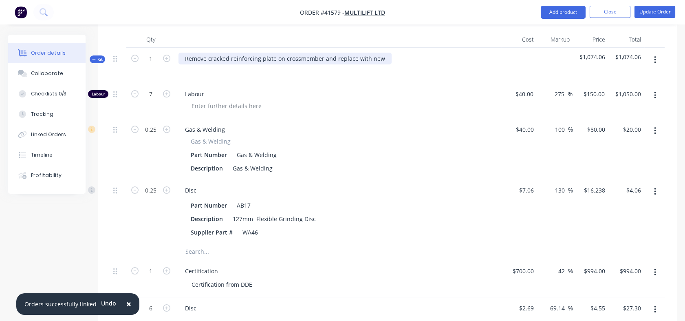
click at [228, 53] on div "Remove cracked reinforcing plate on crossmember and replace with new" at bounding box center [285, 59] width 213 height 12
drag, startPoint x: 313, startPoint y: 49, endPoint x: 355, endPoint y: 50, distance: 41.6
click at [355, 53] on div "Remove reinforcing plate on crossmember and replace with new" at bounding box center [274, 59] width 190 height 12
